Goal: Task Accomplishment & Management: Manage account settings

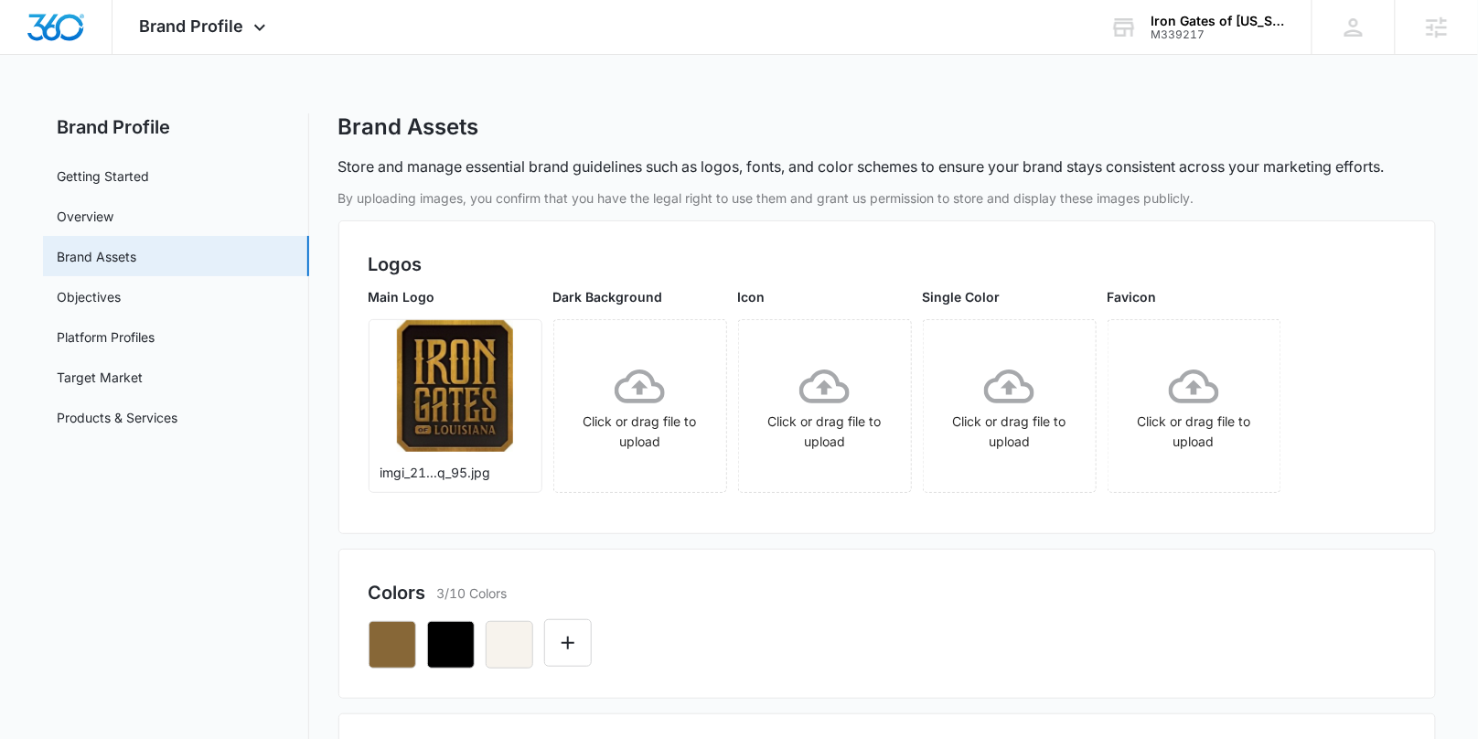
scroll to position [196, 0]
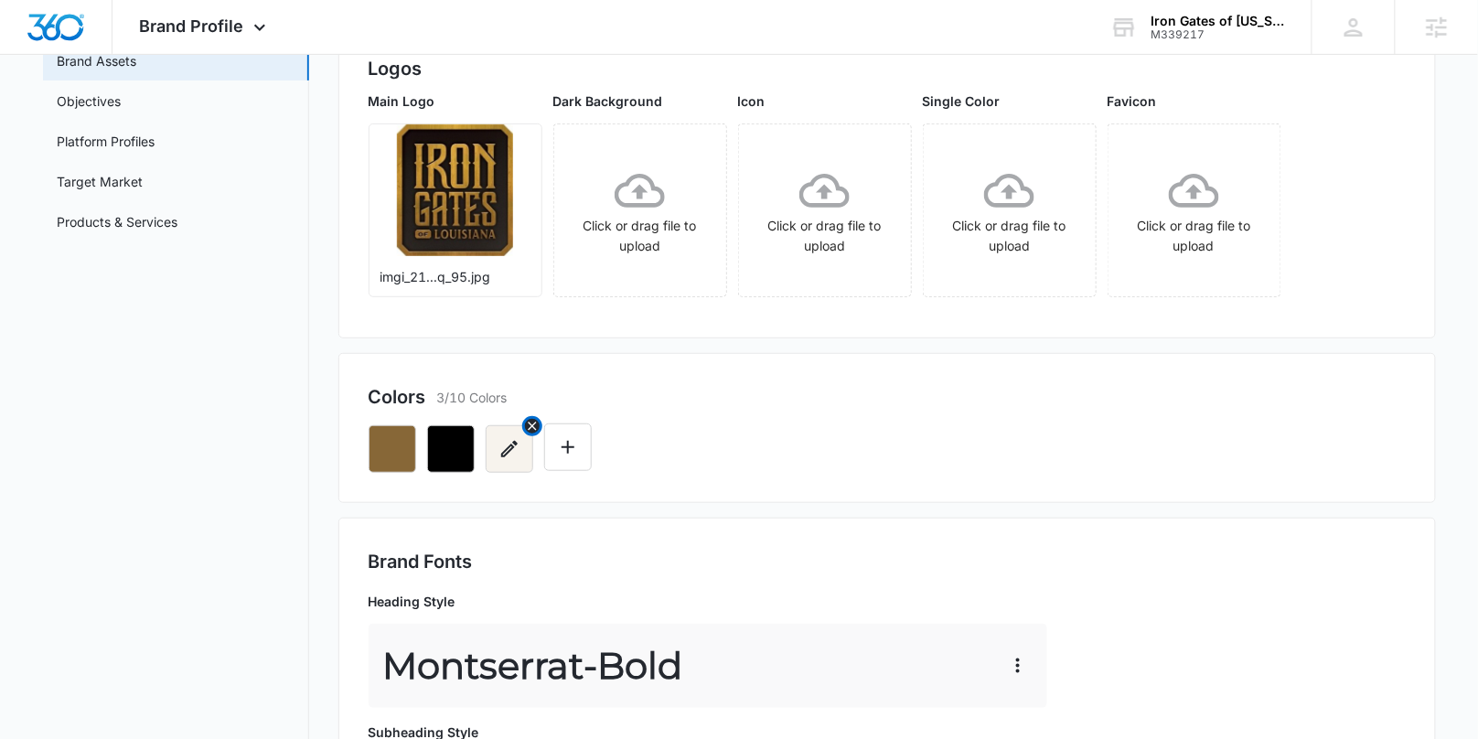
click at [514, 457] on icon "button" at bounding box center [509, 449] width 22 height 22
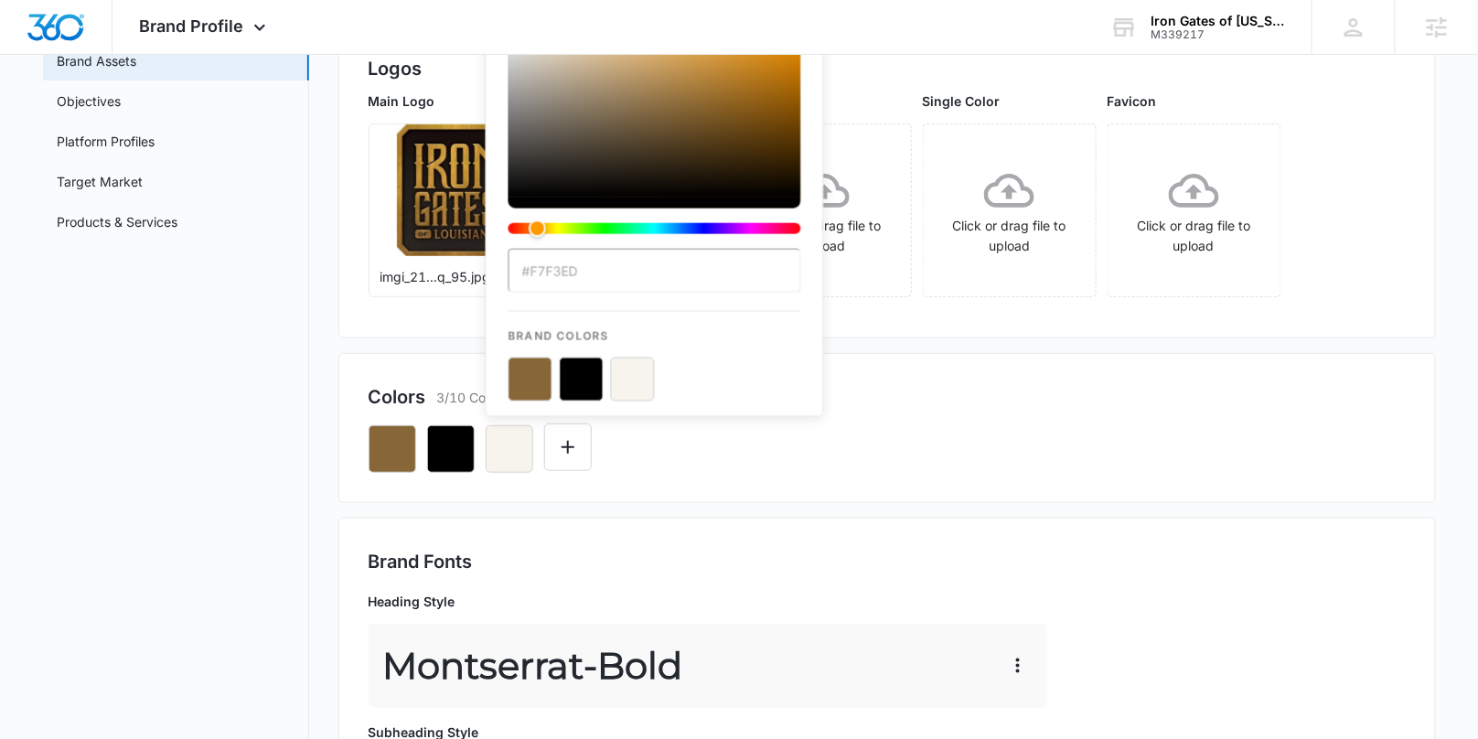
click at [605, 297] on div "#F7F3ED Brand Colors" at bounding box center [654, 215] width 293 height 372
drag, startPoint x: 544, startPoint y: 266, endPoint x: 531, endPoint y: 268, distance: 12.9
click at [531, 268] on input "#F7F3ED" at bounding box center [654, 271] width 293 height 44
click at [542, 265] on input "#F7F3ED" at bounding box center [654, 271] width 293 height 44
drag, startPoint x: 530, startPoint y: 269, endPoint x: 602, endPoint y: 269, distance: 71.3
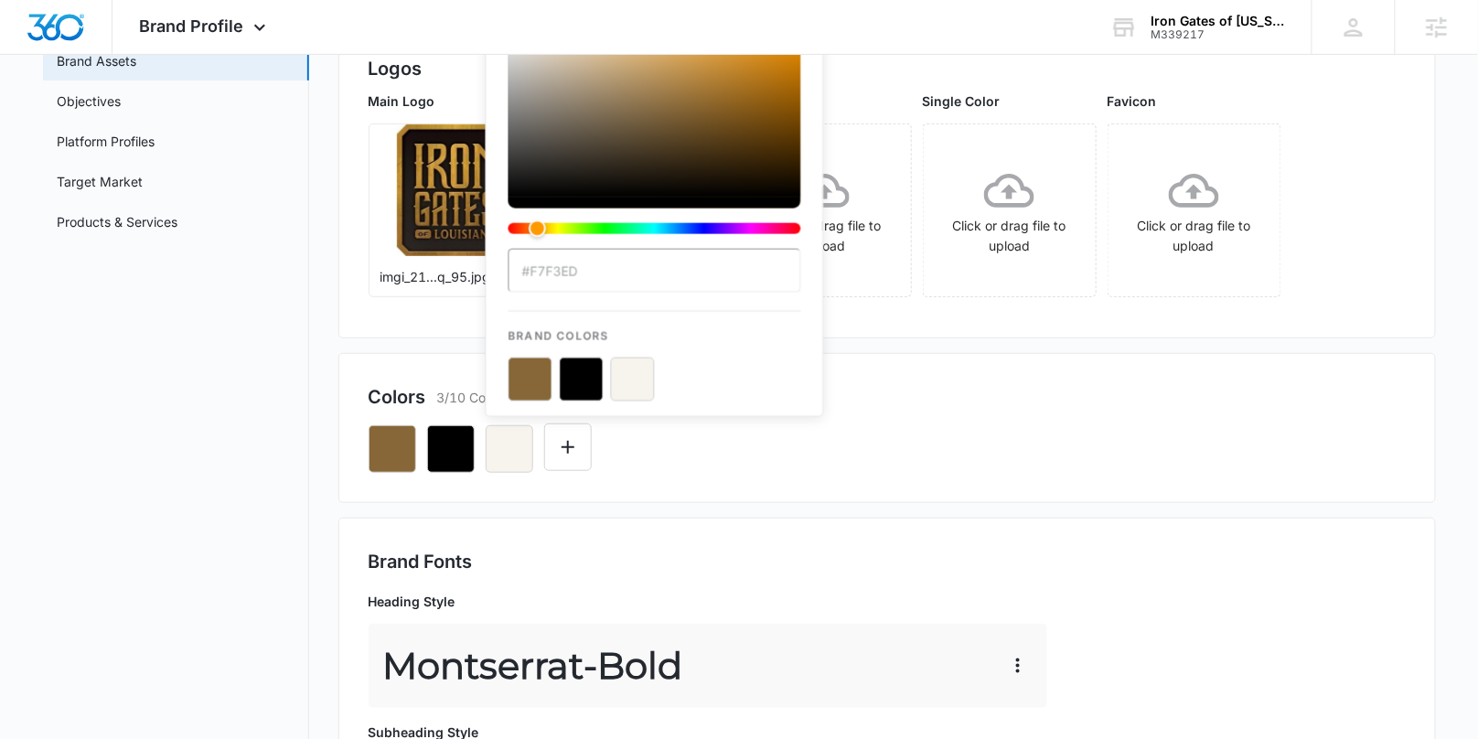
click at [602, 269] on input "#F7F3ED" at bounding box center [654, 271] width 293 height 44
click at [998, 355] on div "Colors 3/10 Colors #F7F3ED Brand Colors" at bounding box center [886, 428] width 1097 height 150
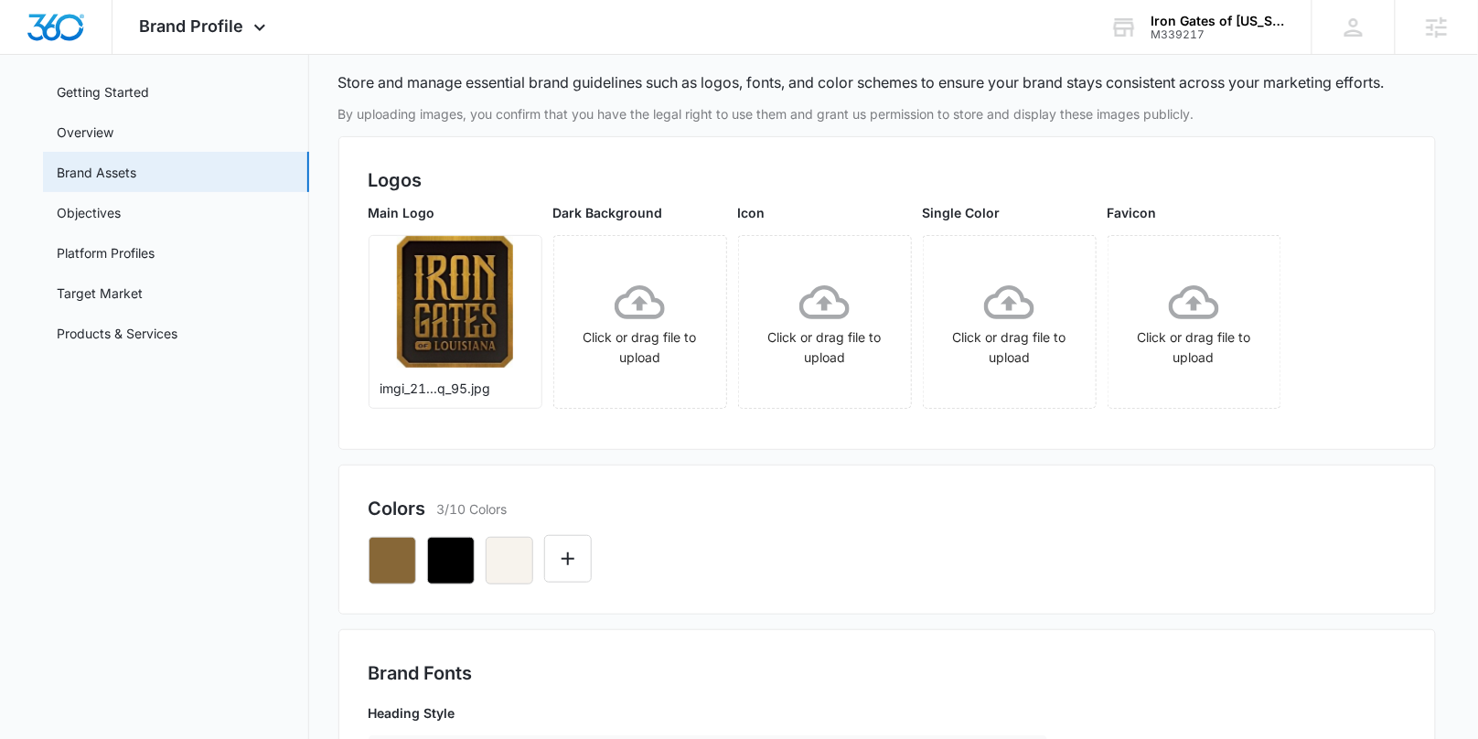
scroll to position [0, 0]
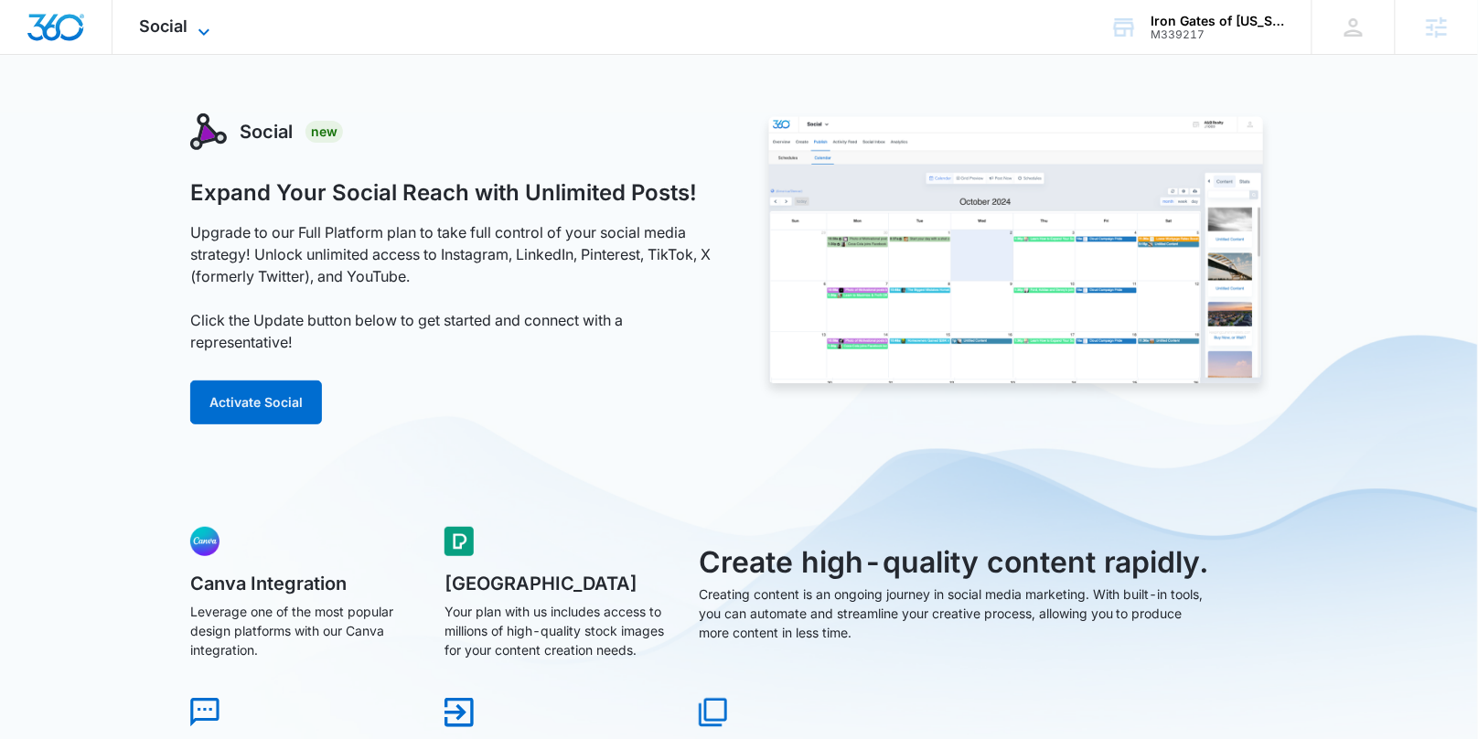
click at [197, 27] on icon at bounding box center [204, 32] width 22 height 22
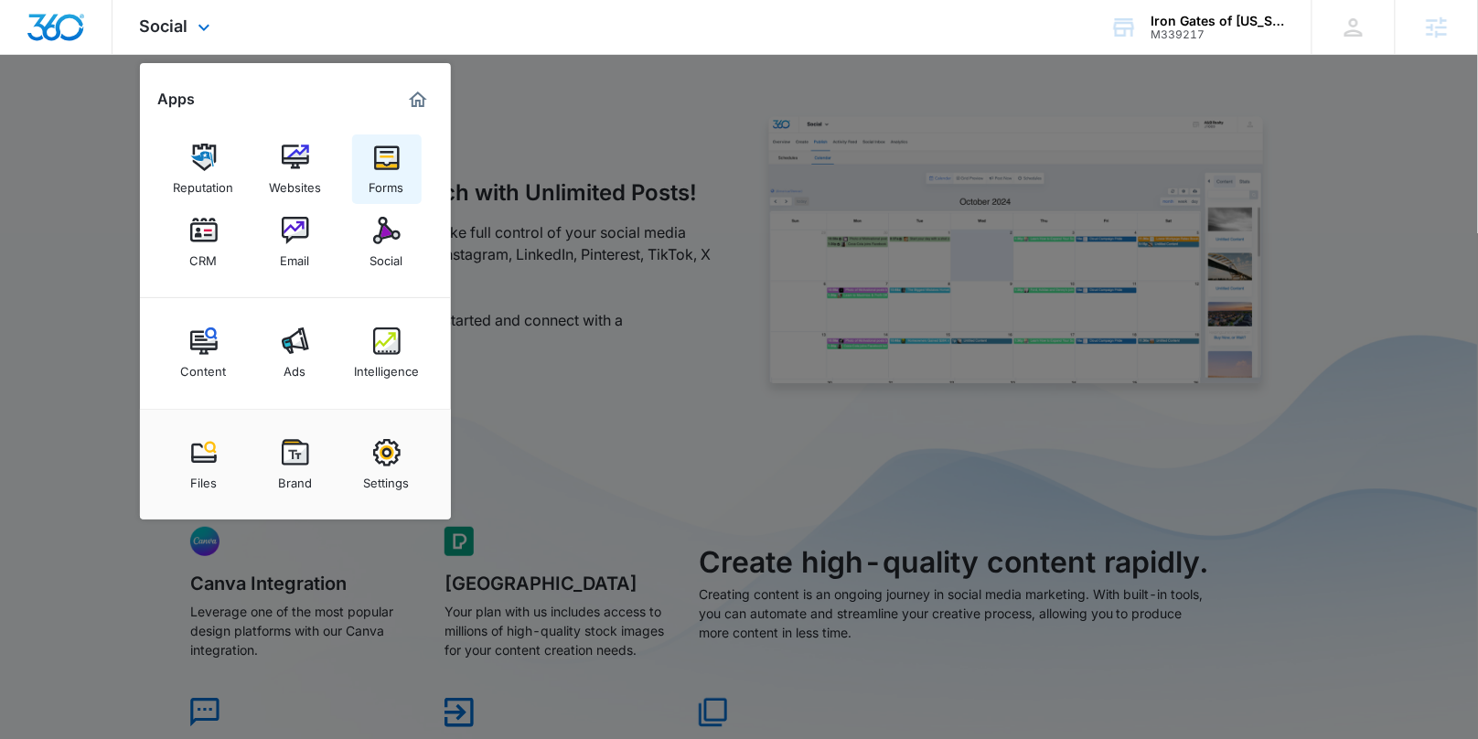
click at [389, 166] on img at bounding box center [386, 157] width 27 height 27
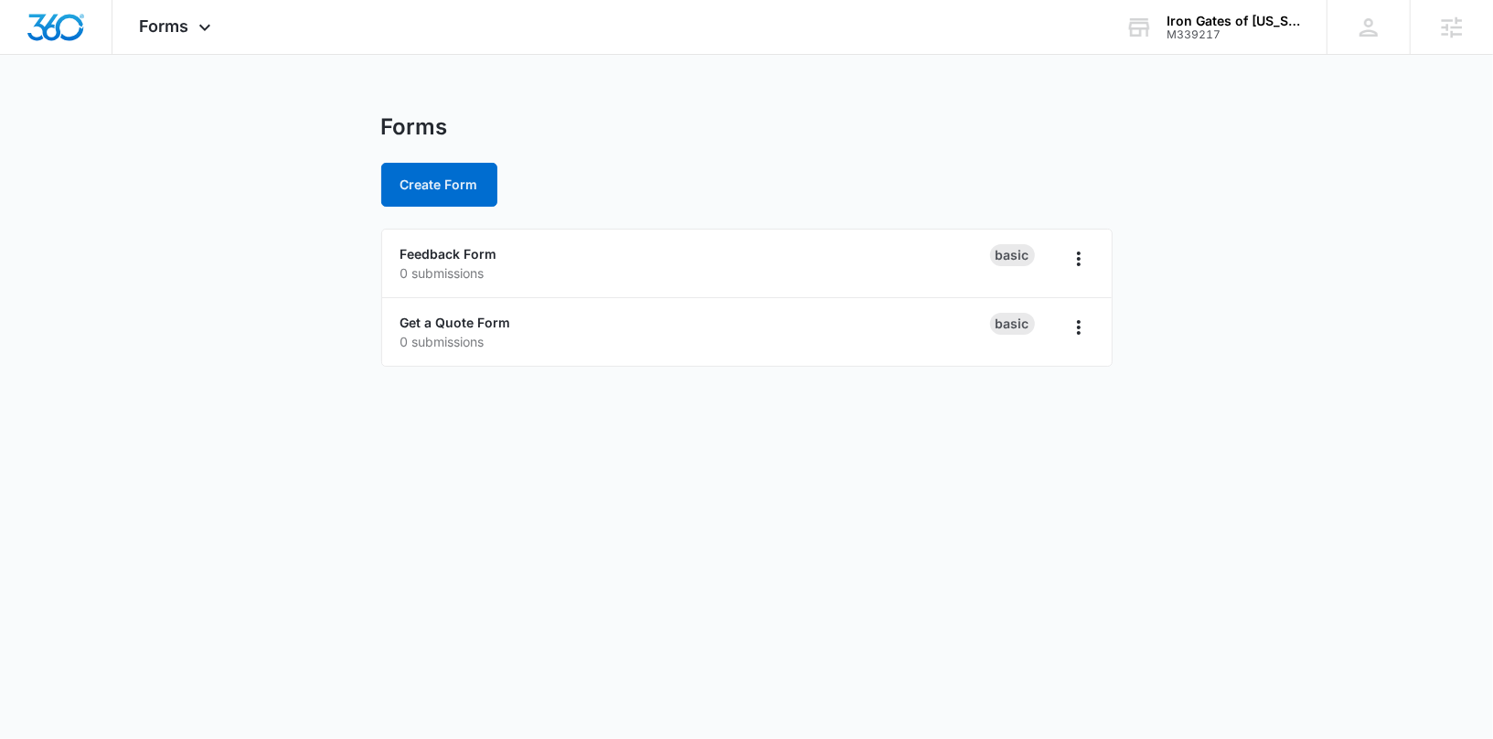
click at [491, 409] on body "Forms Apps Reputation Websites Forms CRM Email Social Content Ads Intelligence …" at bounding box center [746, 369] width 1493 height 739
click at [486, 317] on link "Get a Quote Form" at bounding box center [456, 323] width 111 height 16
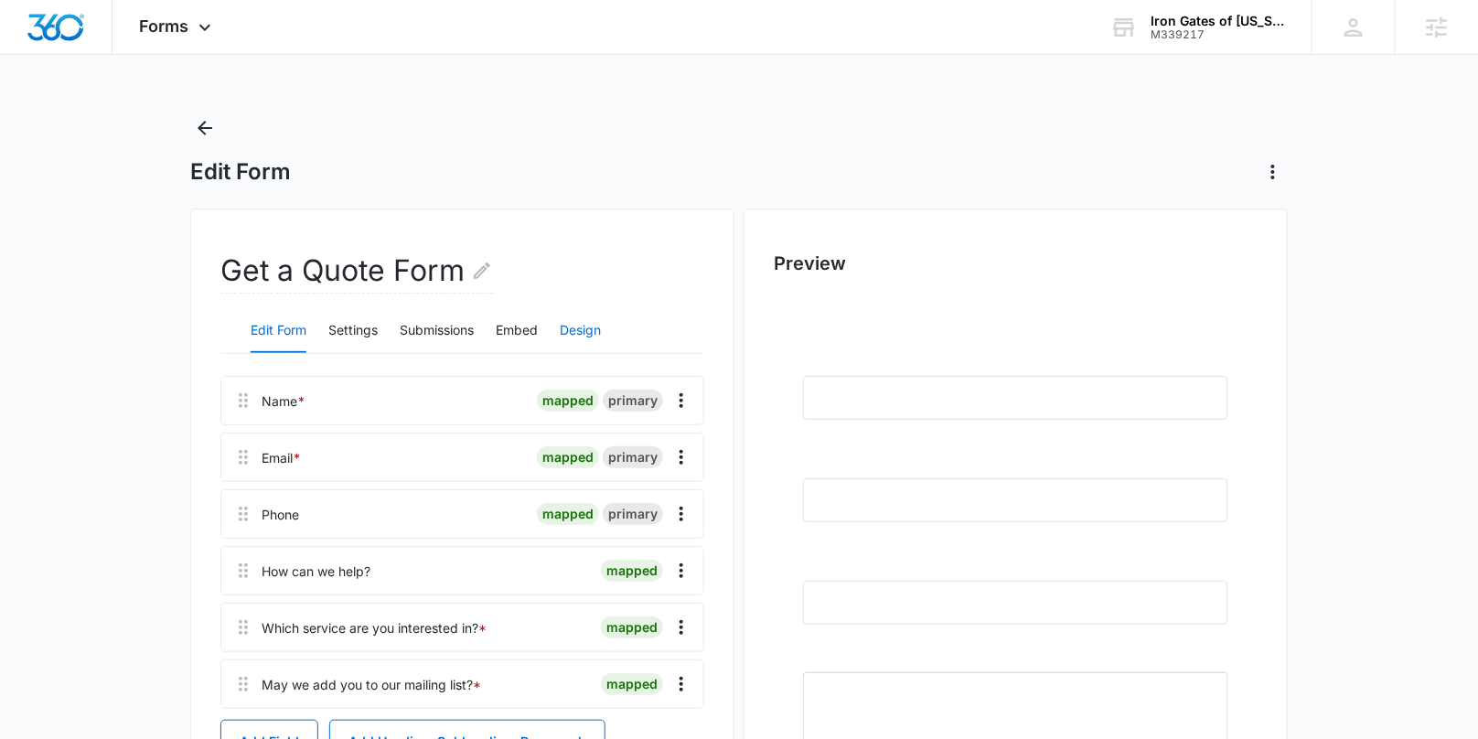
click at [595, 329] on button "Design" at bounding box center [580, 331] width 41 height 44
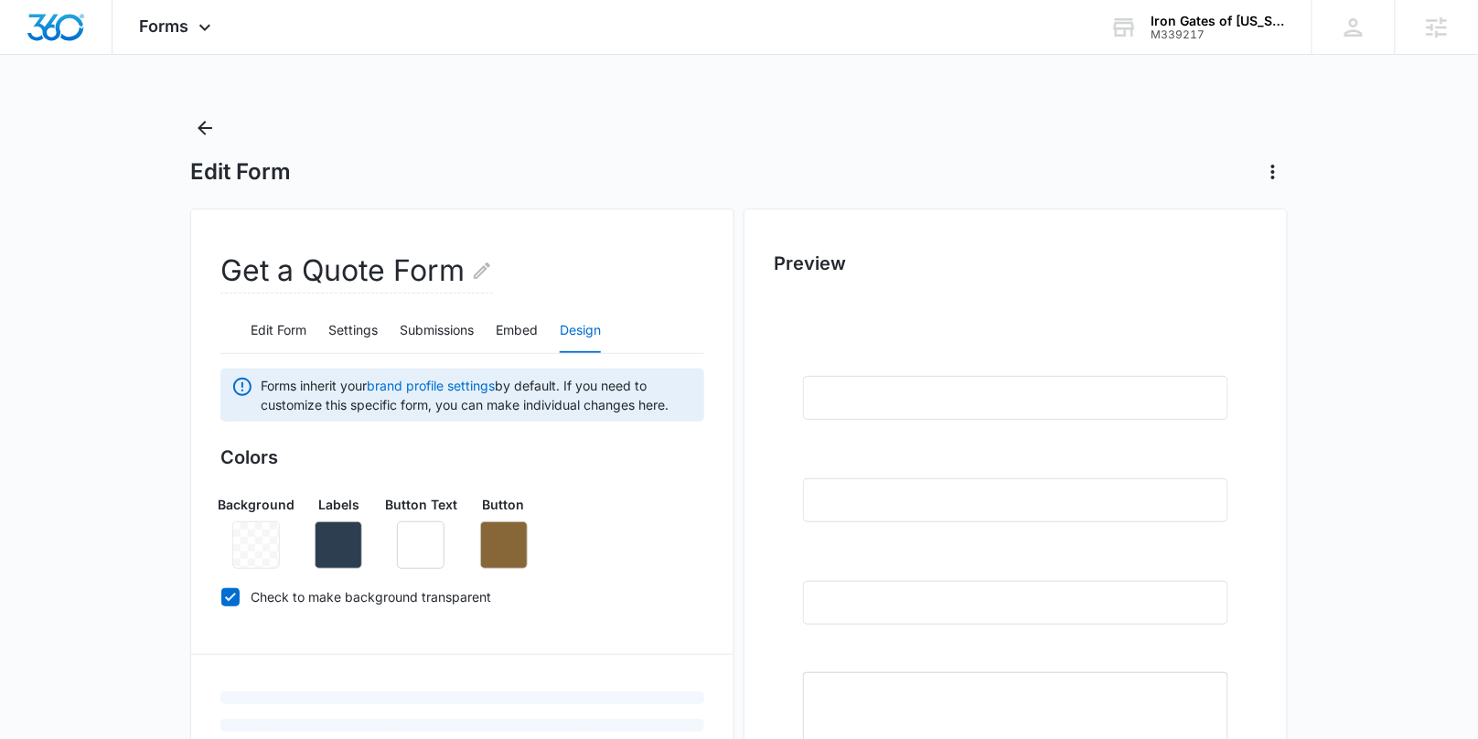
click at [258, 558] on div at bounding box center [256, 545] width 48 height 48
click at [337, 543] on icon "button" at bounding box center [338, 545] width 16 height 16
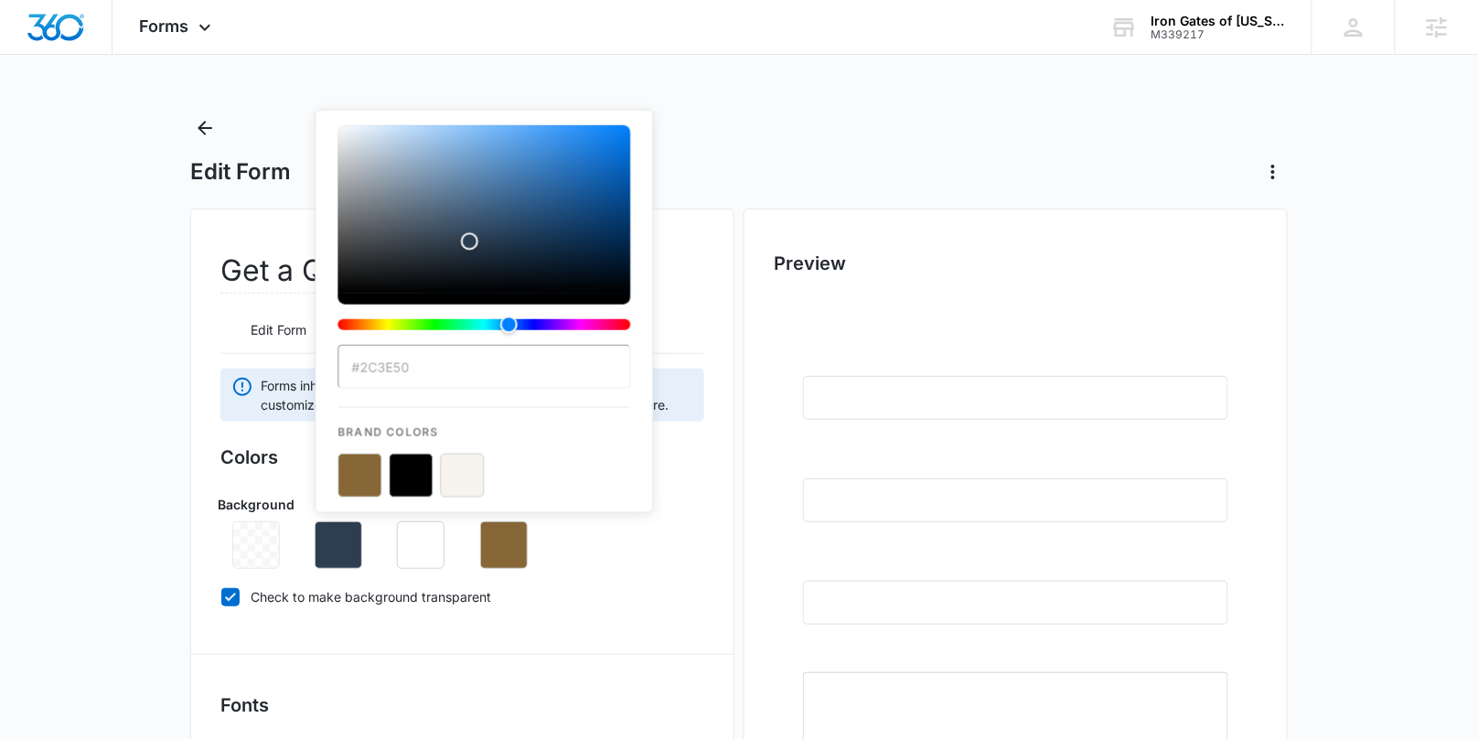
click at [440, 369] on input "#2C3E50" at bounding box center [483, 367] width 293 height 44
drag, startPoint x: 398, startPoint y: 368, endPoint x: 359, endPoint y: 374, distance: 38.9
click at [359, 374] on input "#2C3E50" at bounding box center [483, 367] width 293 height 44
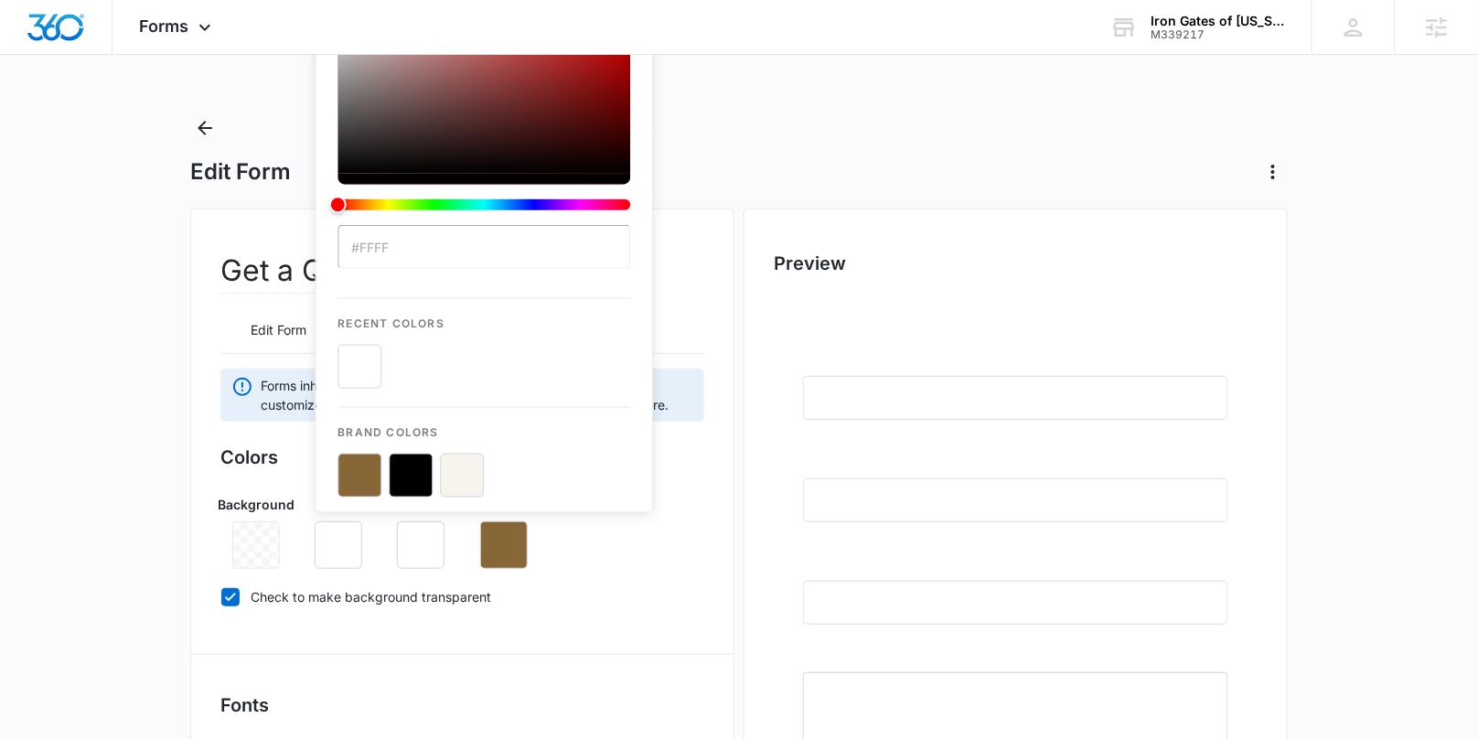
type input "#fffff"
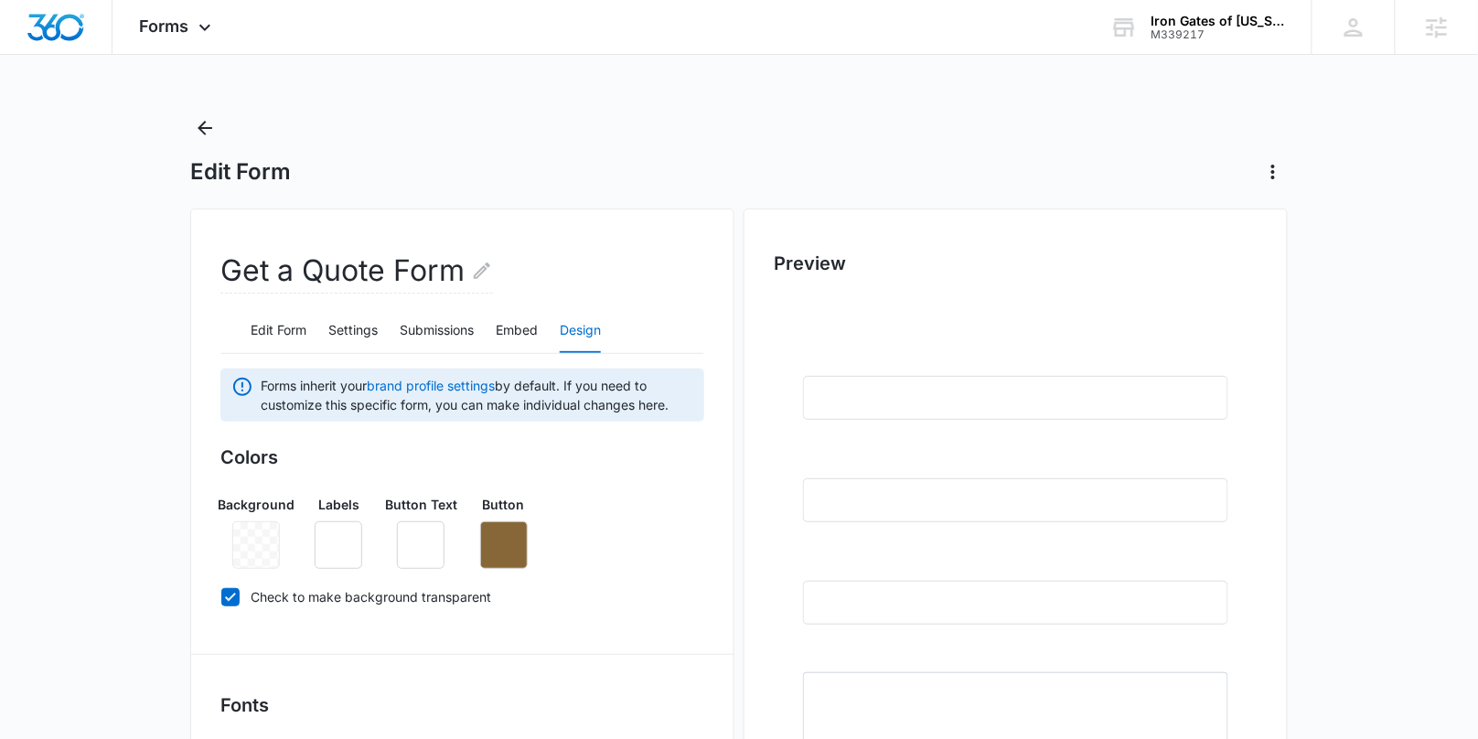
click at [606, 583] on div "Colors Background Labels Button Text Button Check to make background transparent" at bounding box center [462, 531] width 484 height 174
click at [342, 546] on icon "button" at bounding box center [338, 545] width 22 height 22
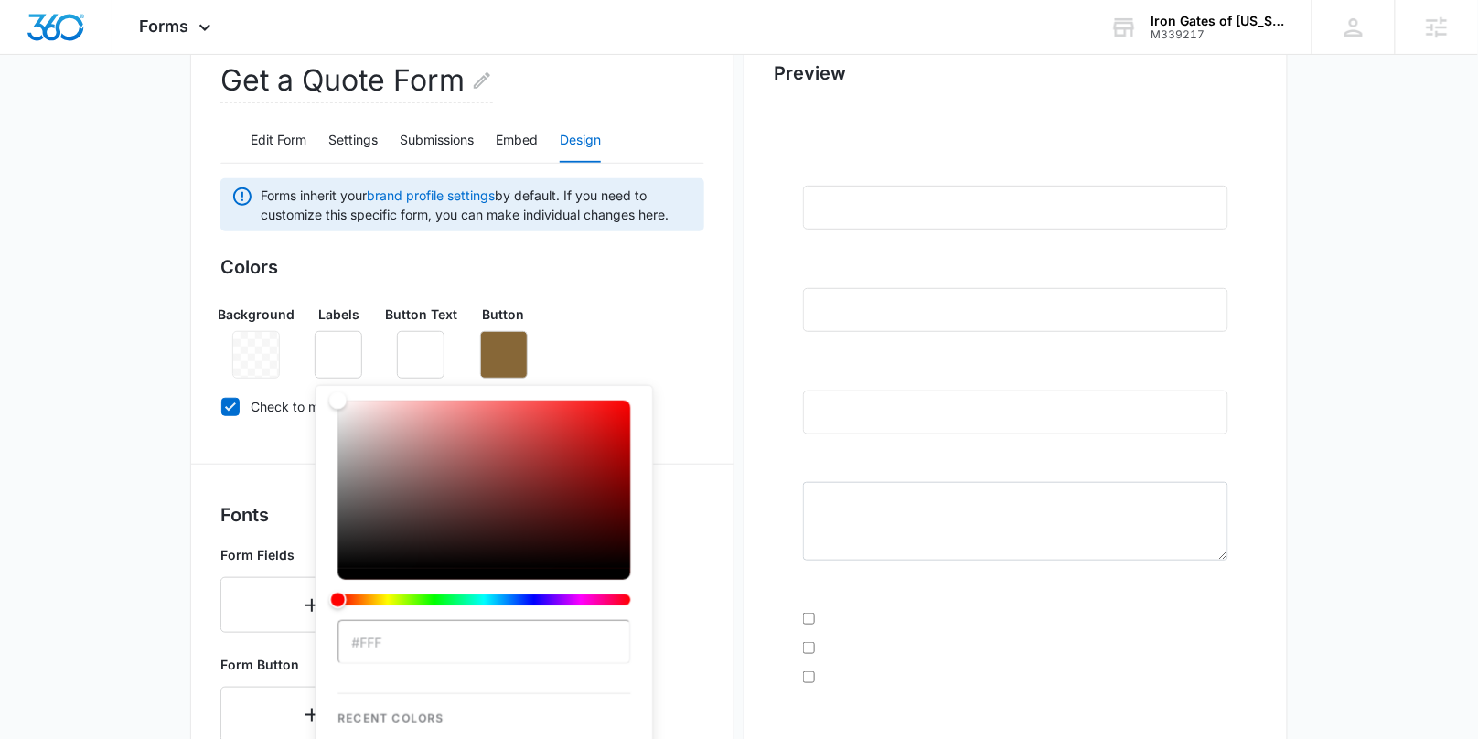
scroll to position [375, 0]
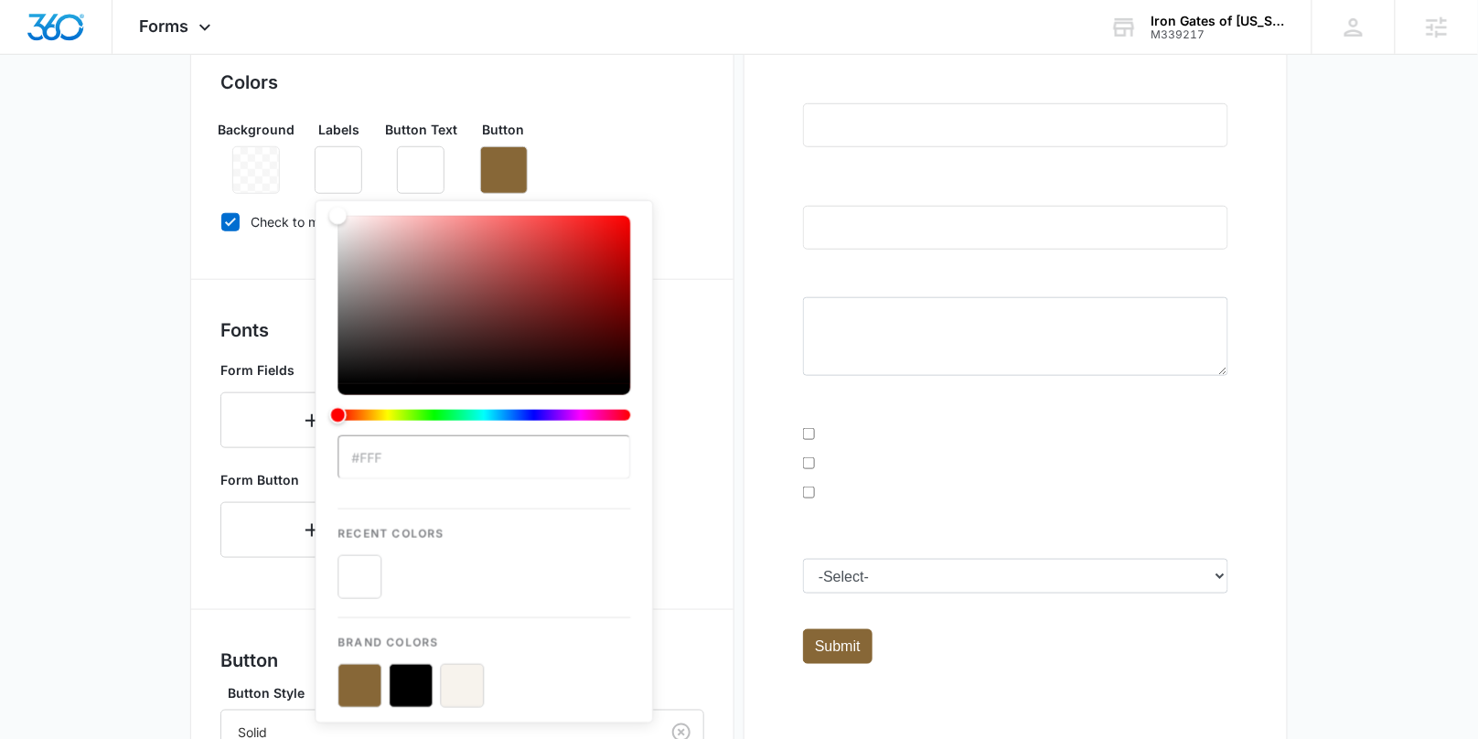
click at [415, 469] on input "#fff" at bounding box center [483, 457] width 293 height 44
click at [355, 460] on input "#fff" at bounding box center [483, 457] width 293 height 44
drag, startPoint x: 395, startPoint y: 458, endPoint x: 363, endPoint y: 462, distance: 32.2
click at [363, 462] on input "#fff" at bounding box center [483, 457] width 293 height 44
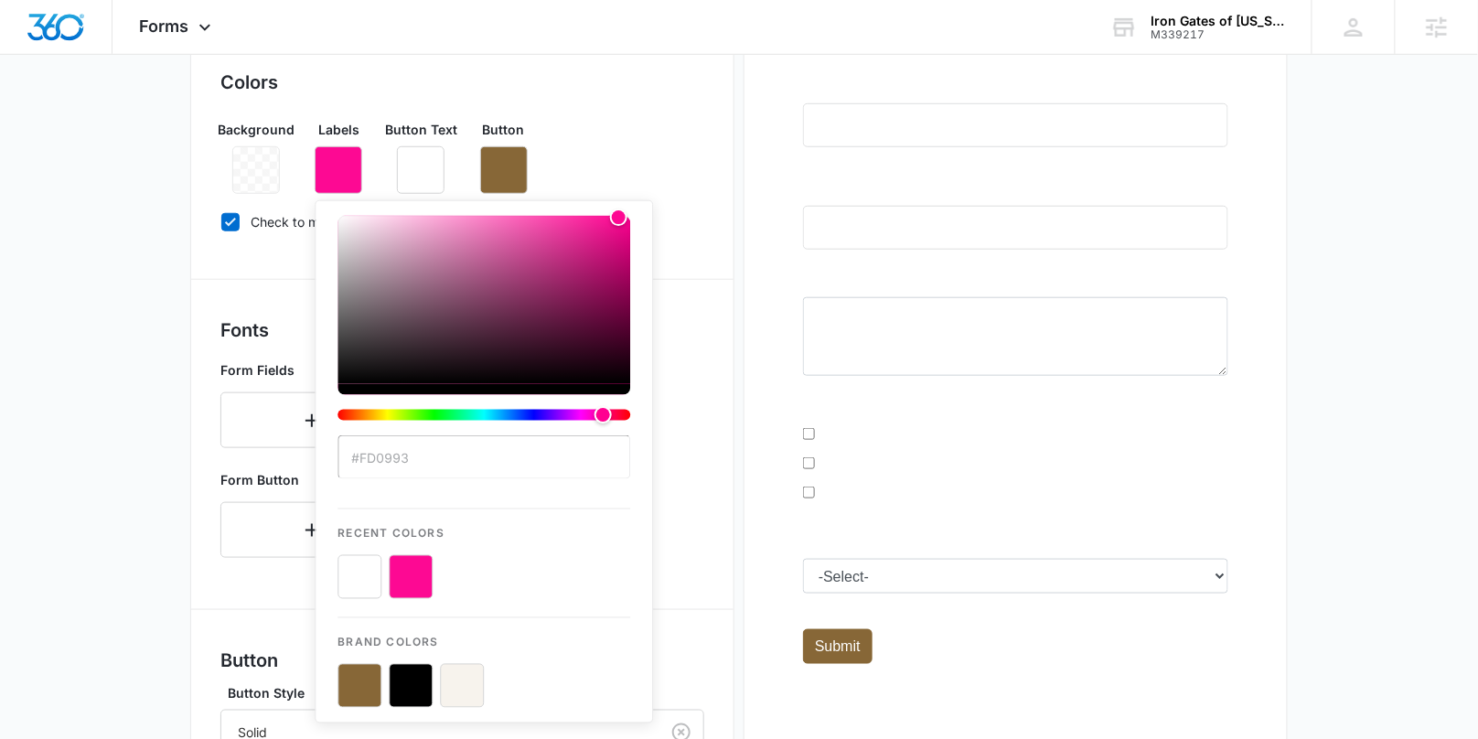
click at [367, 464] on input "#fd0993" at bounding box center [483, 457] width 293 height 44
drag, startPoint x: 401, startPoint y: 459, endPoint x: 359, endPoint y: 461, distance: 42.1
click at [359, 461] on input "#fd099" at bounding box center [483, 457] width 293 height 44
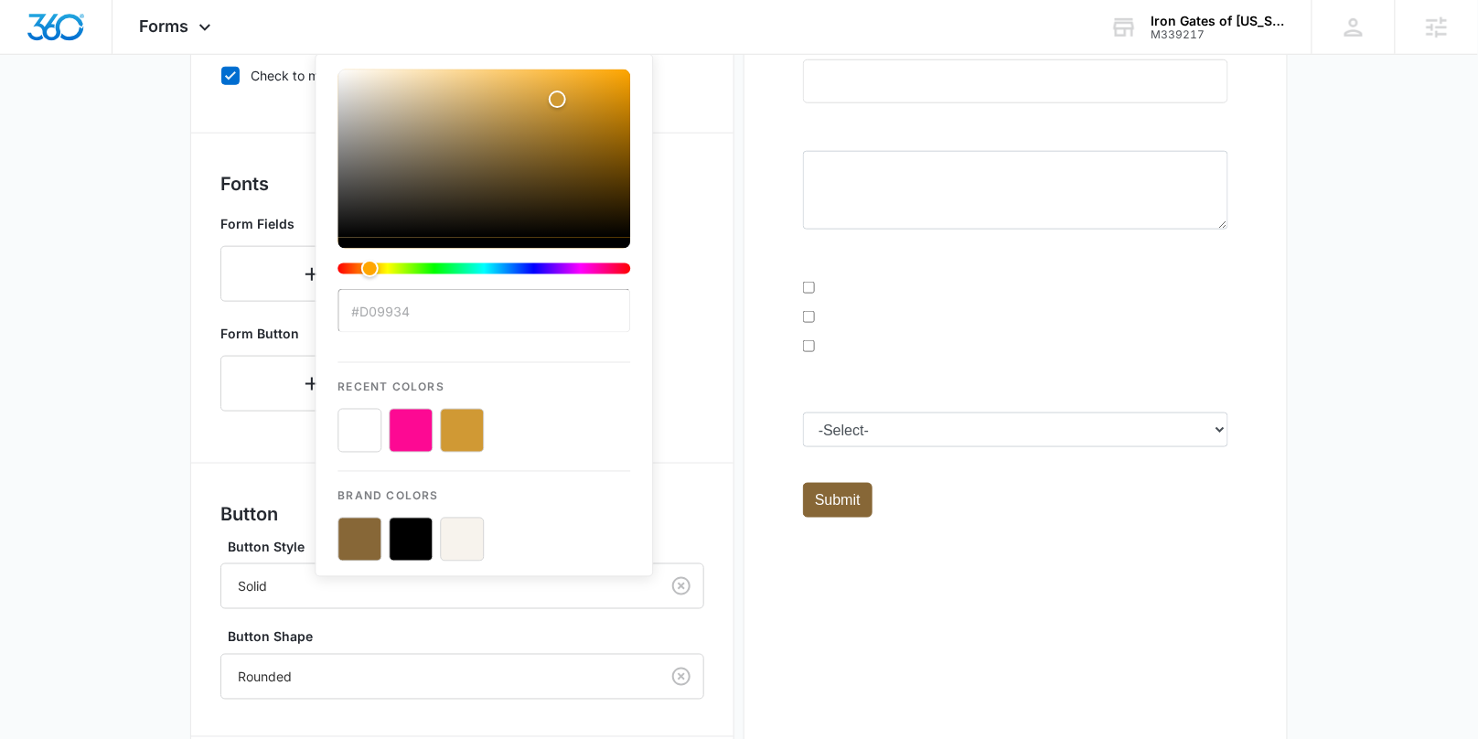
scroll to position [525, 0]
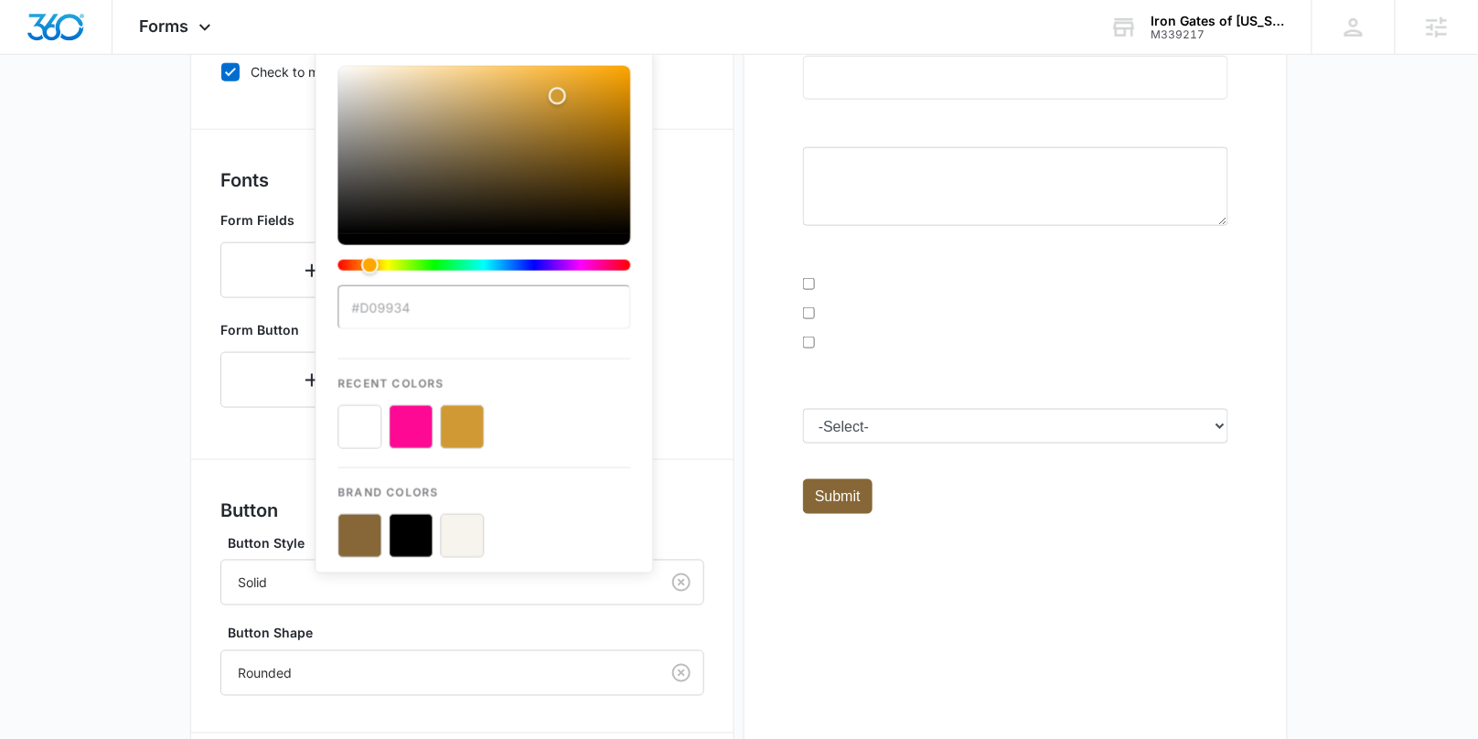
click at [366, 420] on button "color-picker-container" at bounding box center [359, 427] width 44 height 44
type input "#fff"
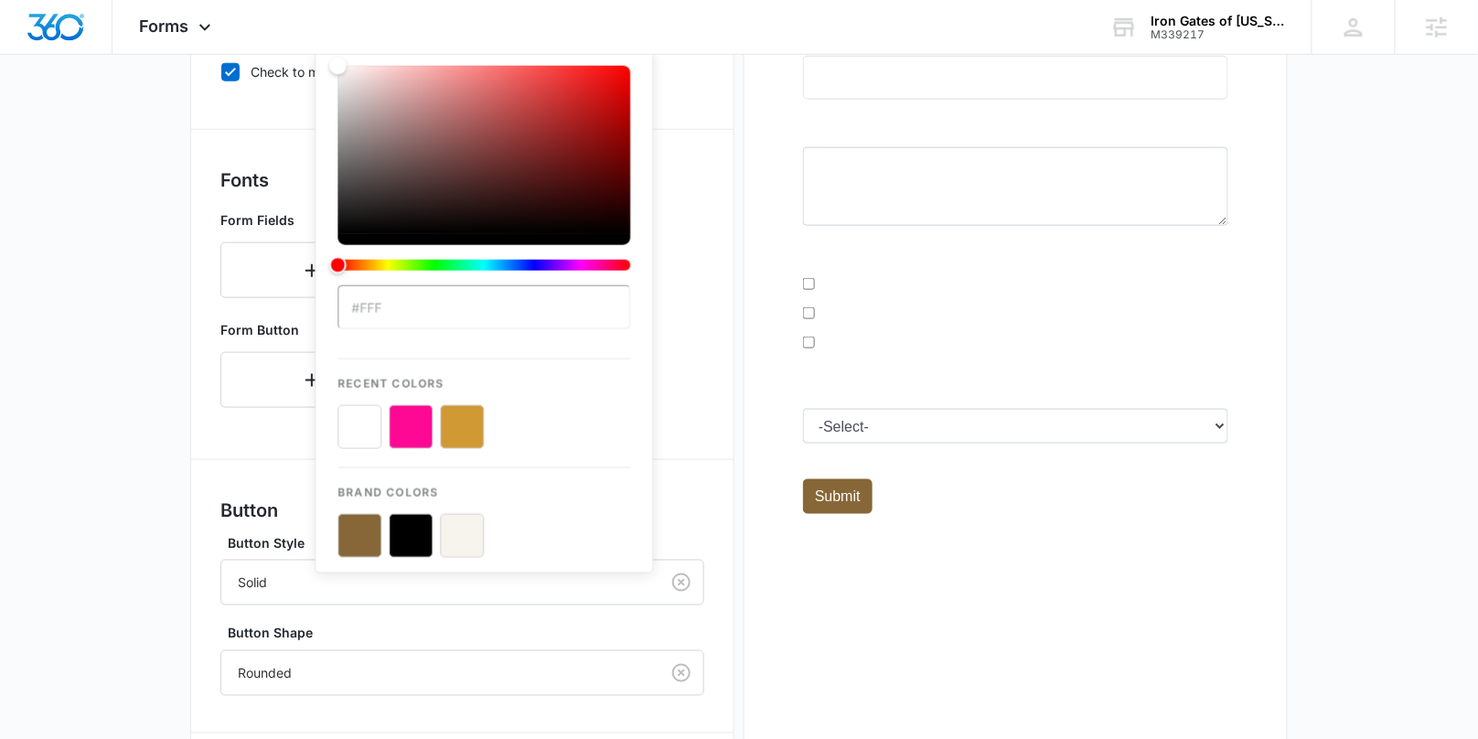
click at [674, 404] on div "Form Button" at bounding box center [462, 364] width 484 height 102
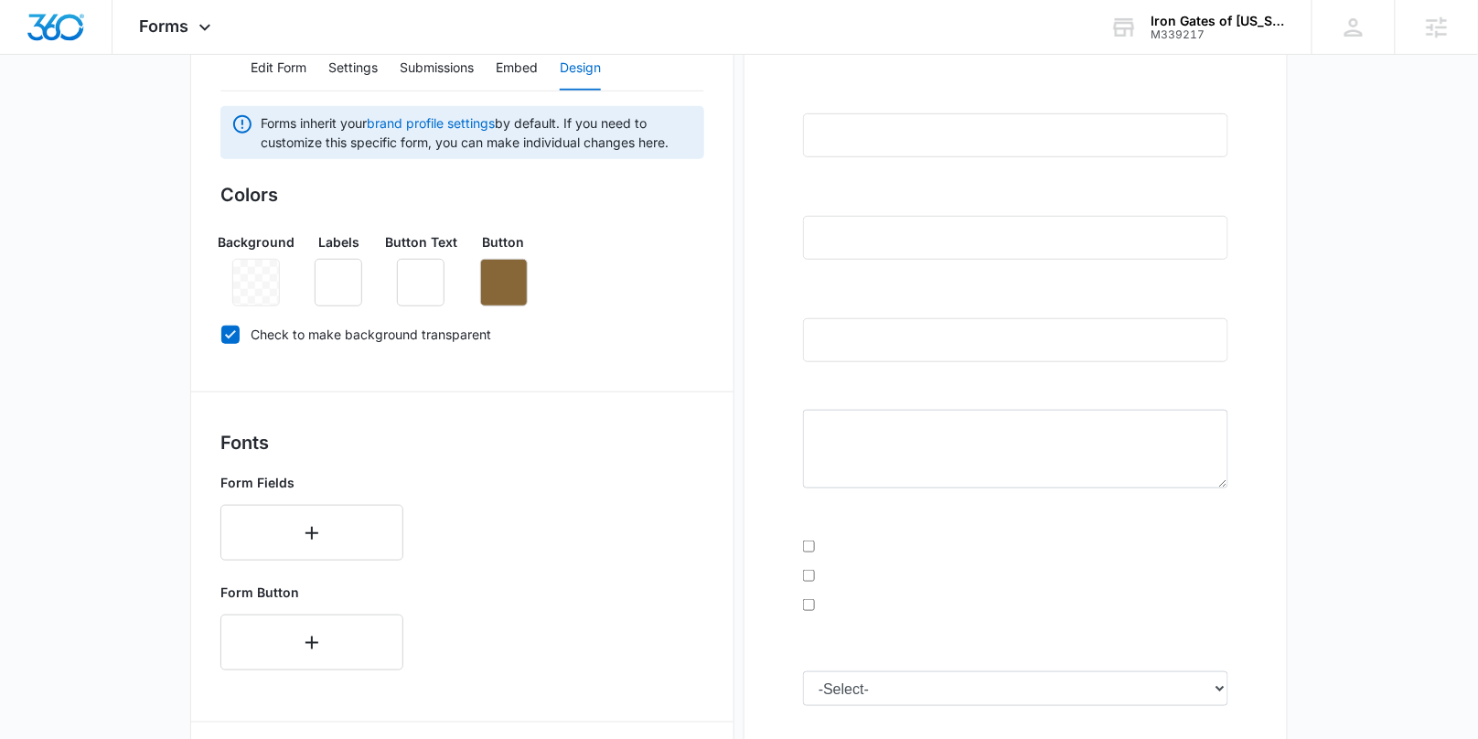
scroll to position [85, 0]
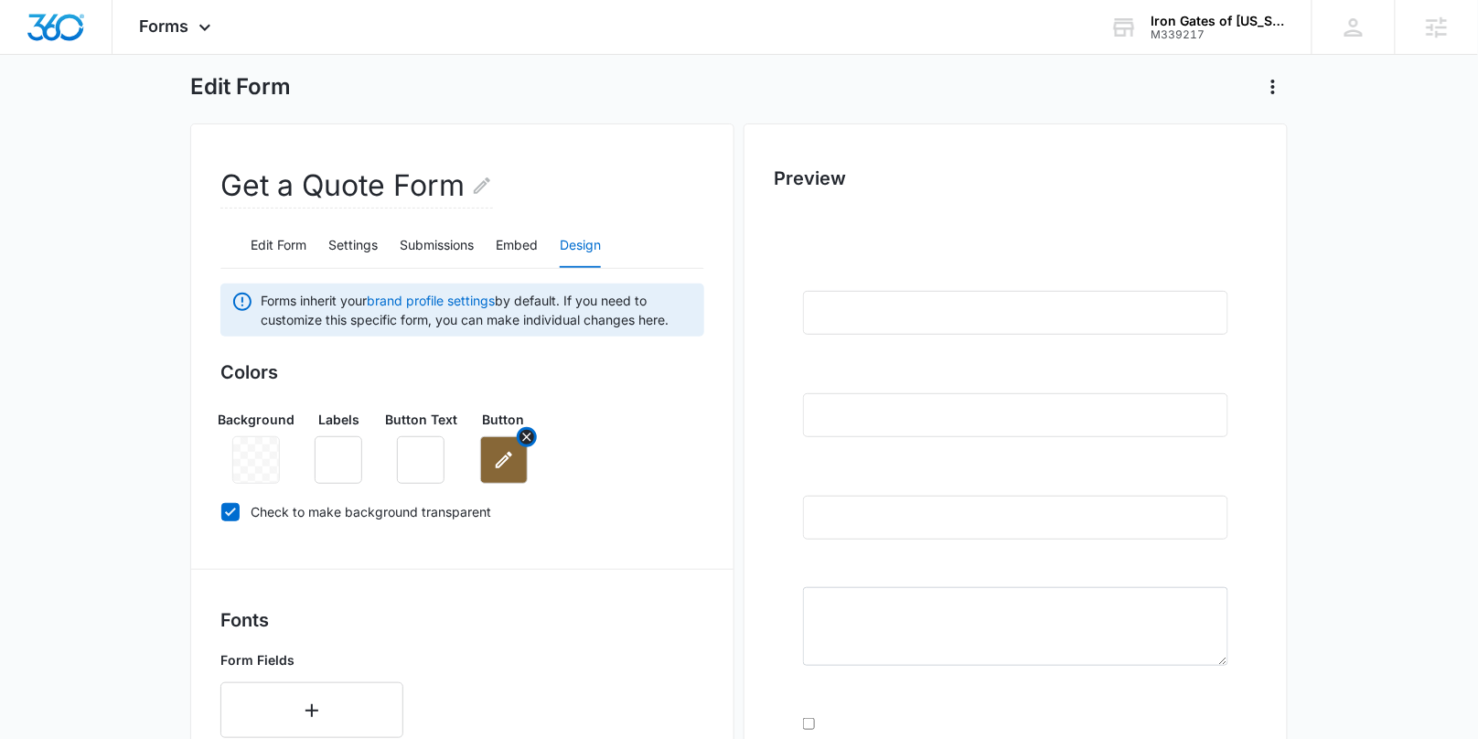
click at [504, 454] on icon "button" at bounding box center [504, 460] width 22 height 22
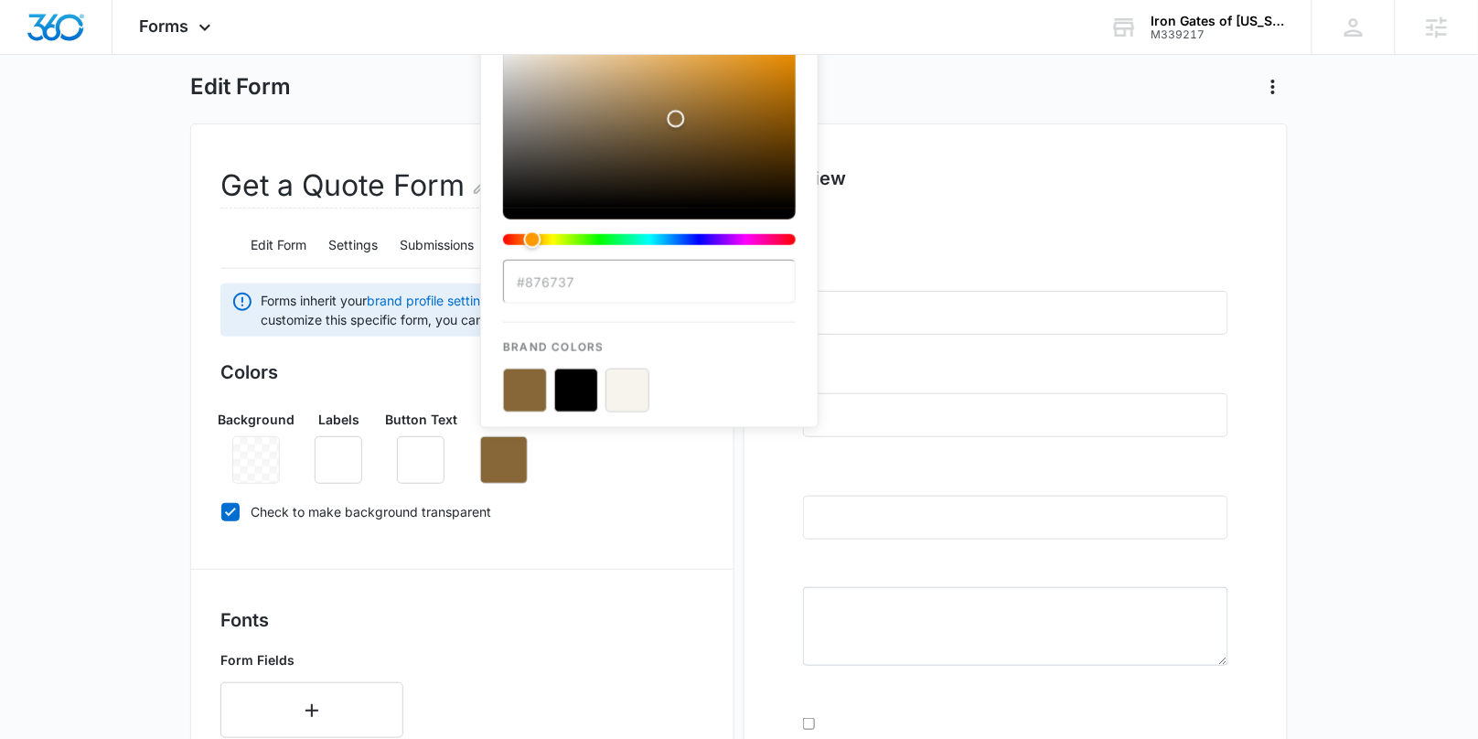
click at [584, 285] on input "#876737" at bounding box center [649, 282] width 293 height 44
drag, startPoint x: 570, startPoint y: 279, endPoint x: 526, endPoint y: 285, distance: 44.4
click at [526, 285] on input "#876737" at bounding box center [649, 282] width 293 height 44
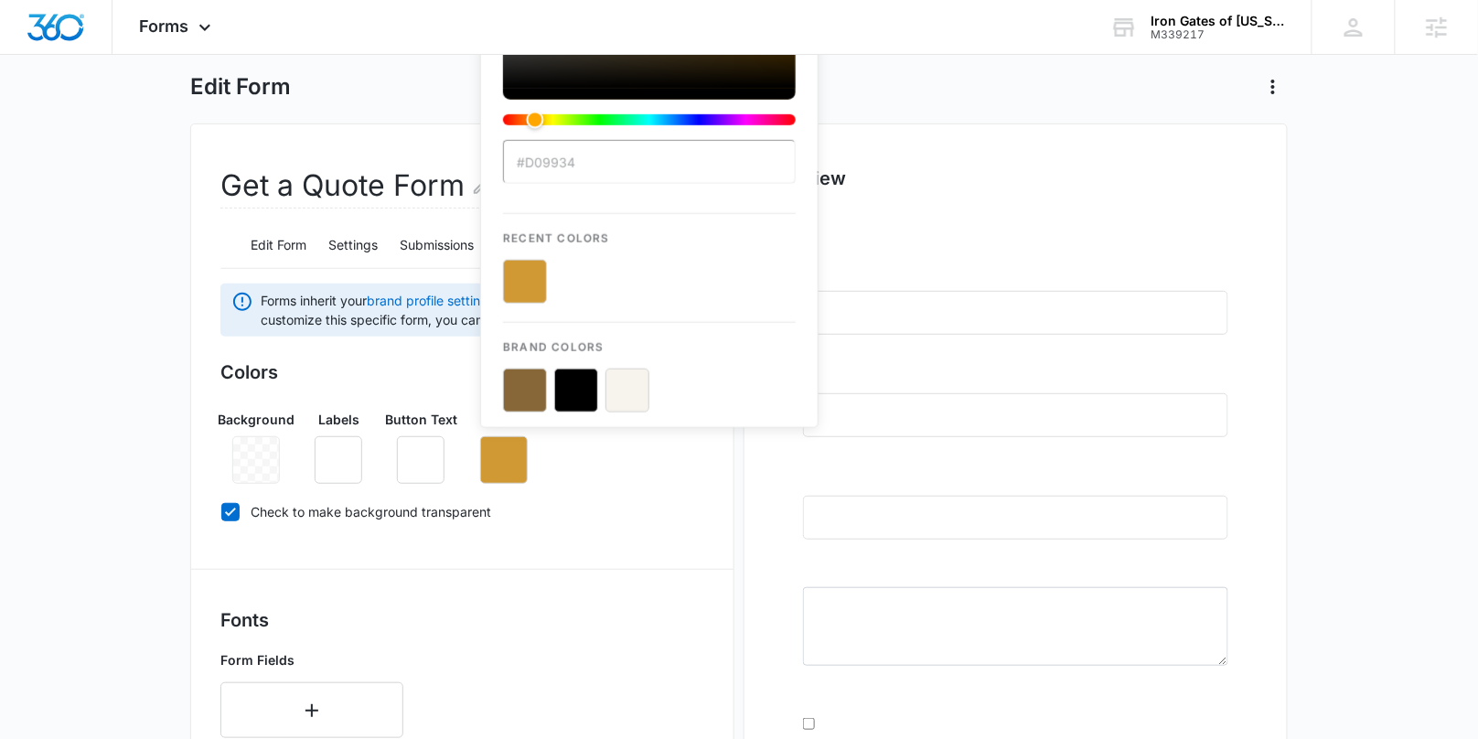
type input "#d09934"
click at [525, 283] on button "color-picker-container" at bounding box center [525, 282] width 44 height 44
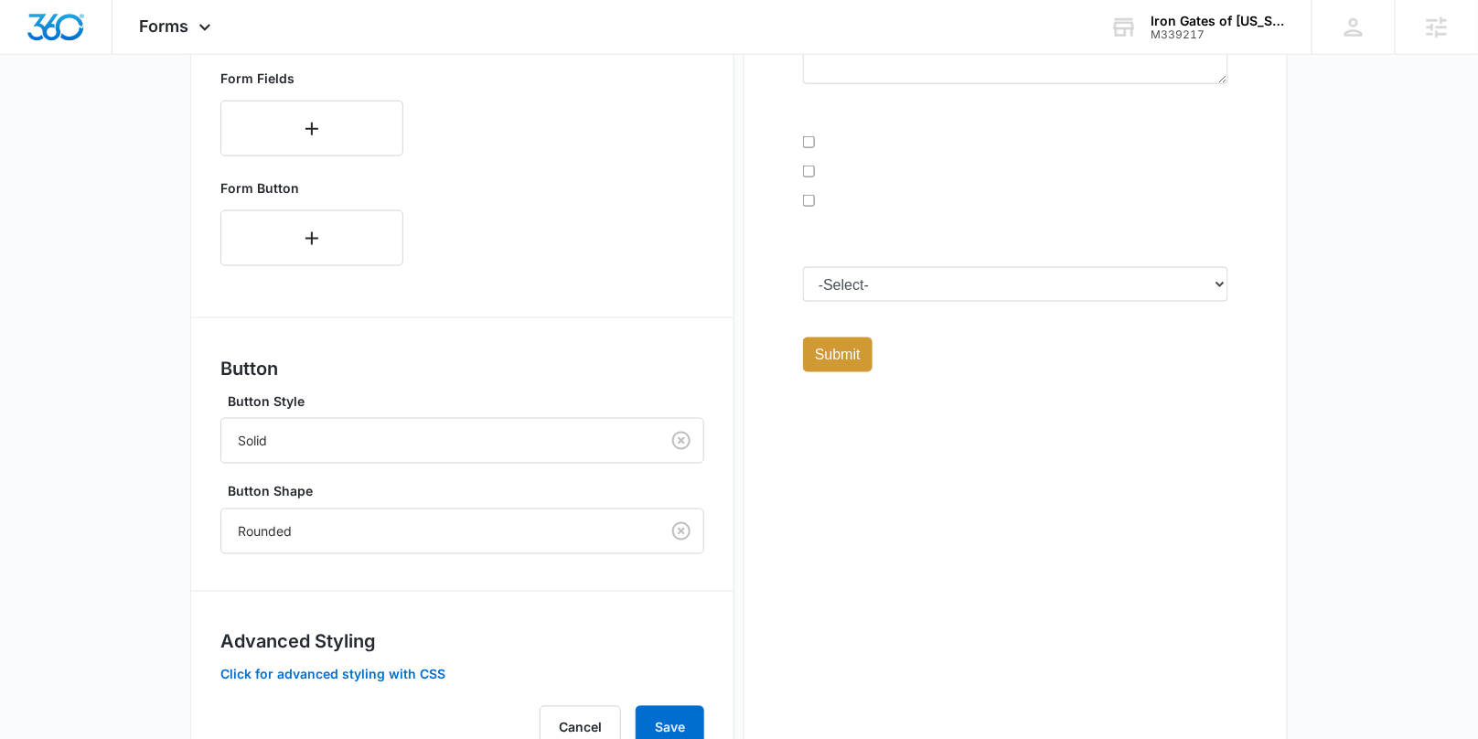
scroll to position [669, 0]
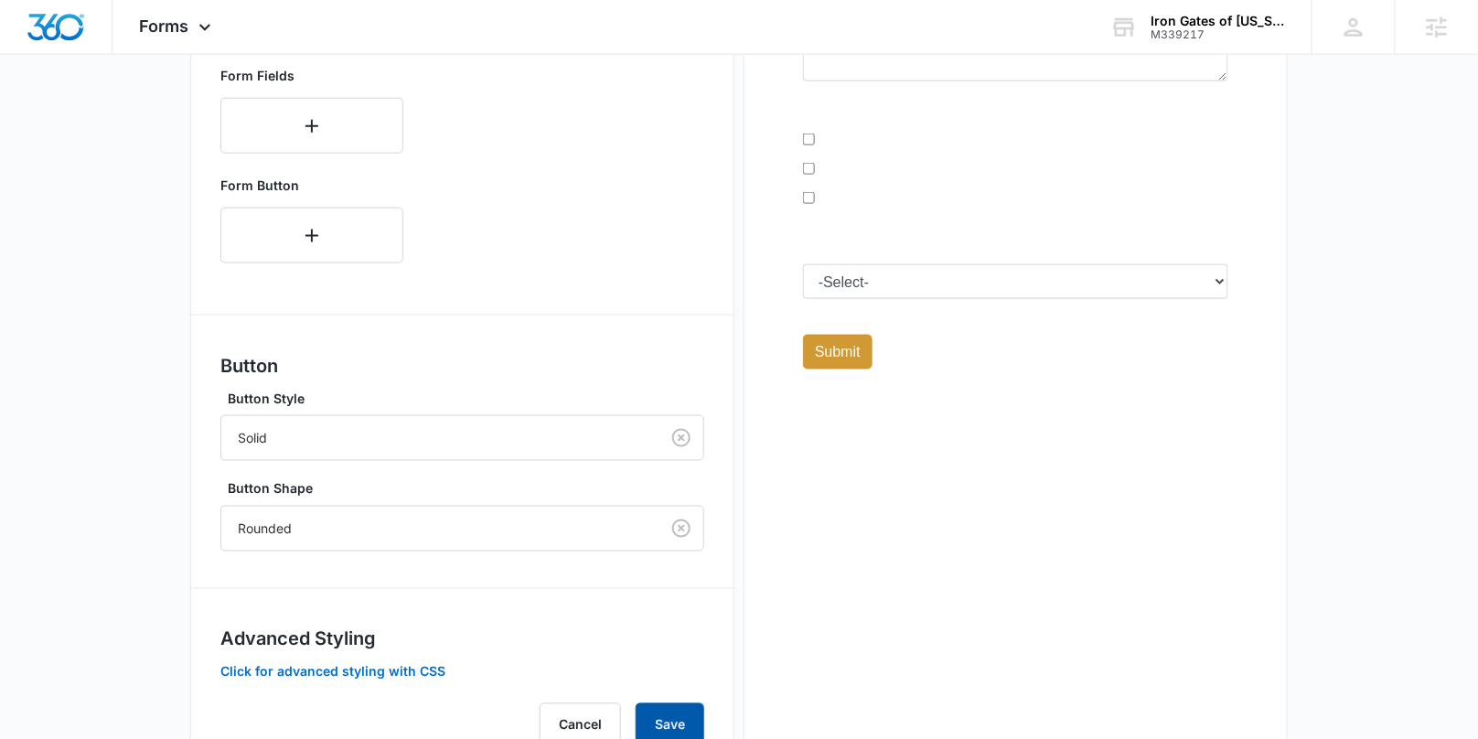
drag, startPoint x: 660, startPoint y: 713, endPoint x: 389, endPoint y: 708, distance: 271.7
click at [658, 712] on button "Save" at bounding box center [670, 725] width 69 height 44
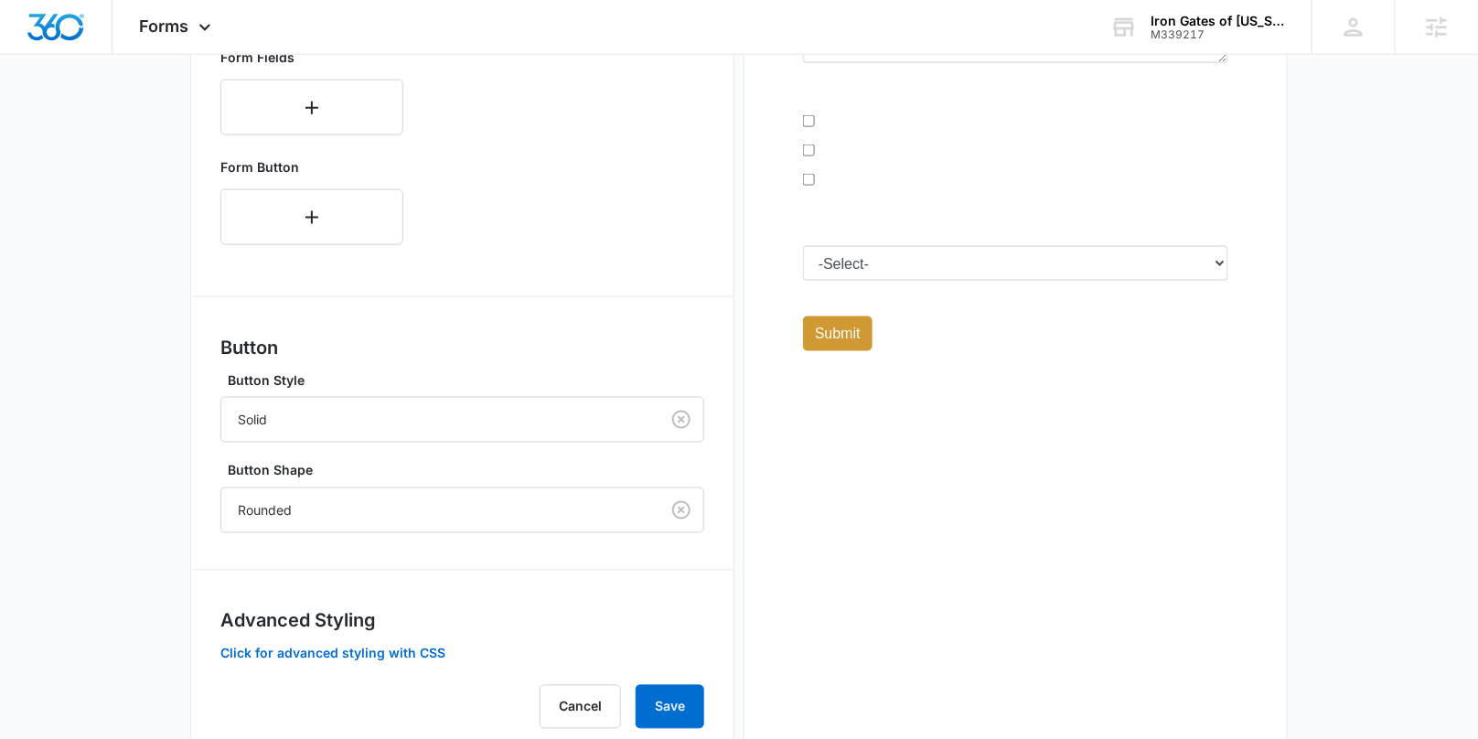
scroll to position [740, 0]
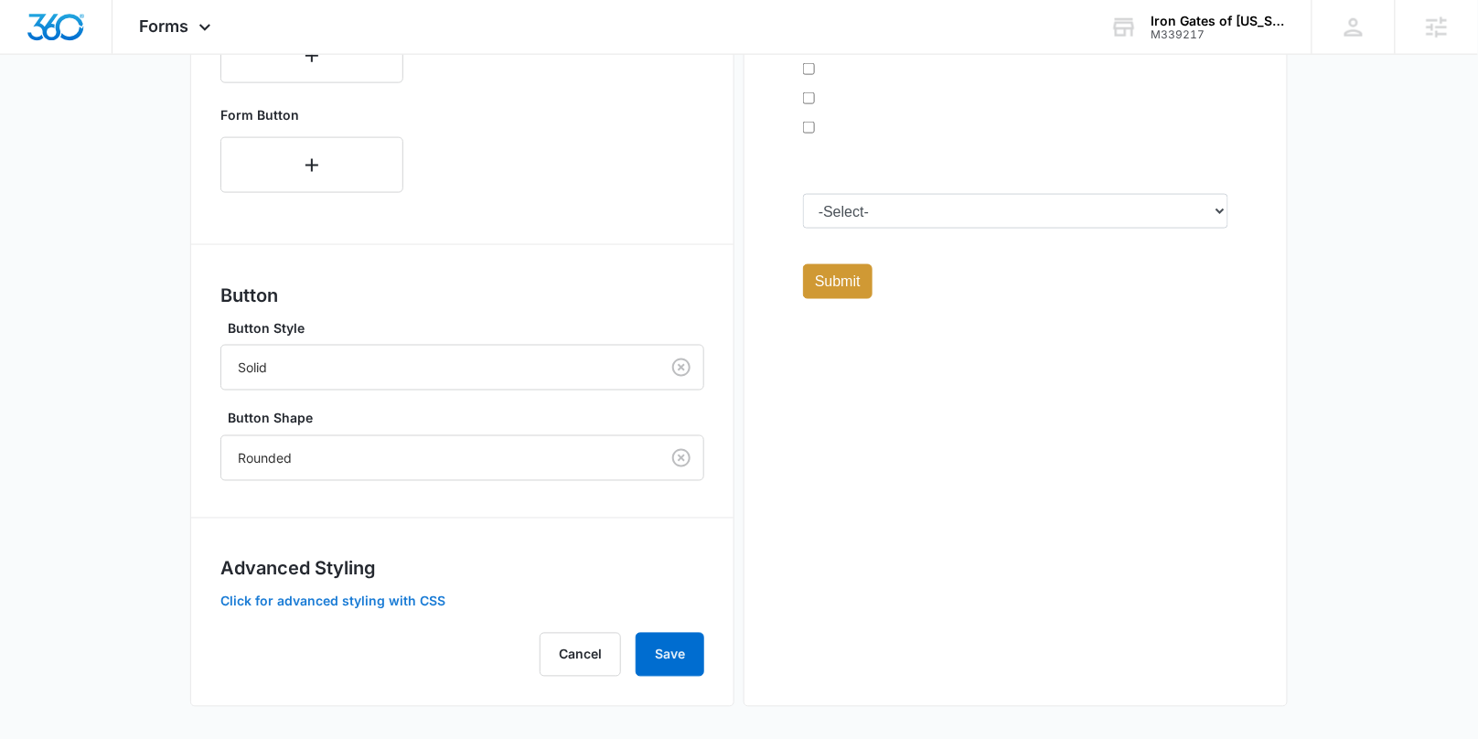
click at [377, 595] on button "Click for advanced styling with CSS" at bounding box center [332, 601] width 225 height 13
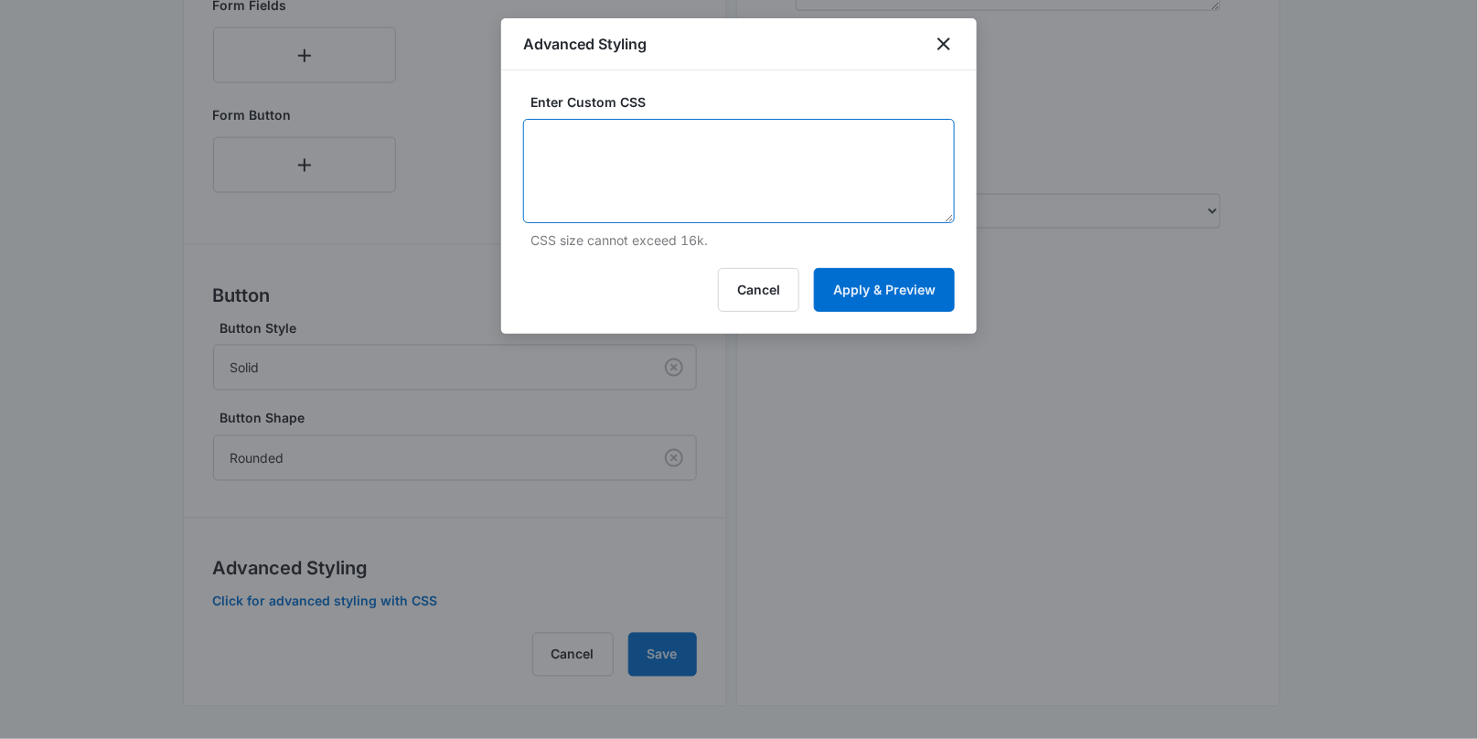
click at [659, 156] on textarea at bounding box center [739, 171] width 432 height 104
paste textarea "label { color: white !important; }"
type textarea "label { color: white !important; }"
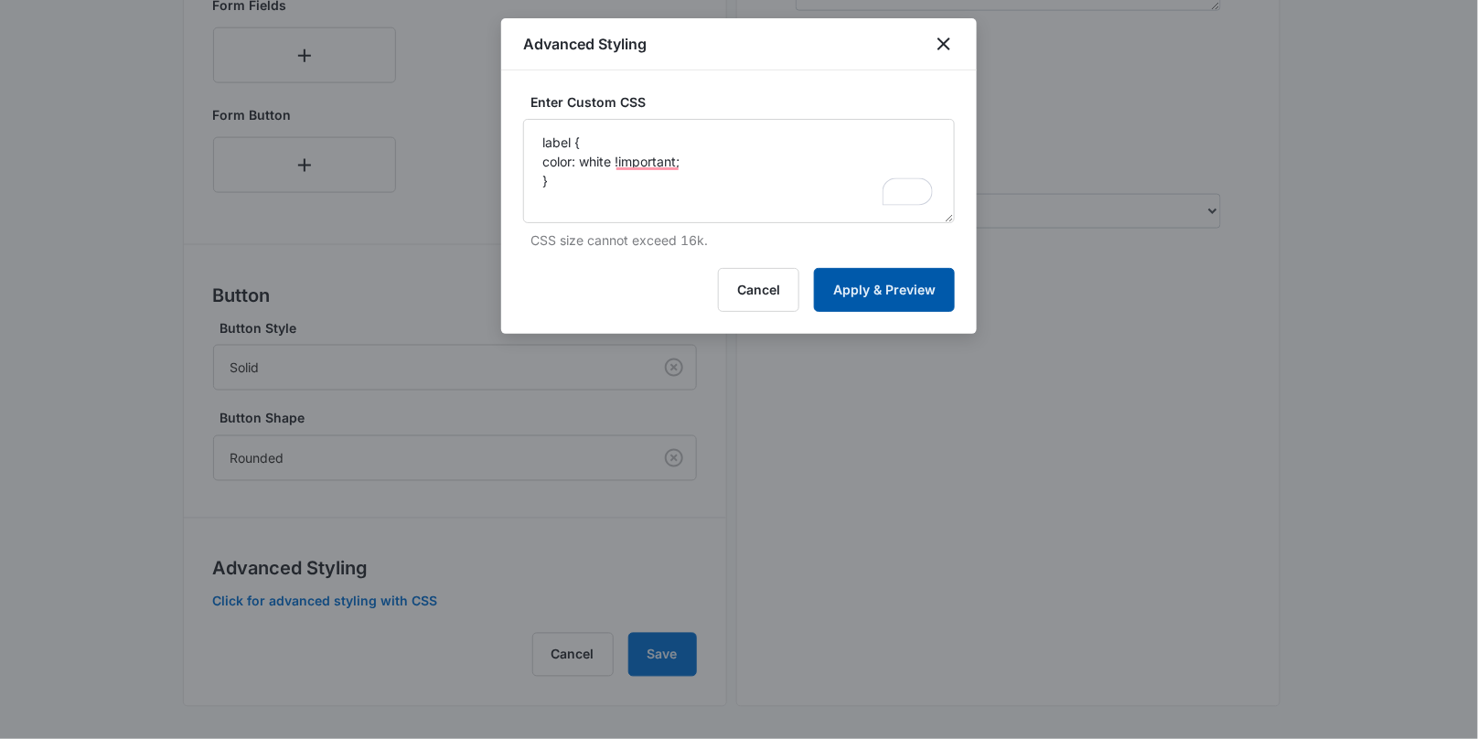
click at [882, 284] on button "Apply & Preview" at bounding box center [884, 290] width 141 height 44
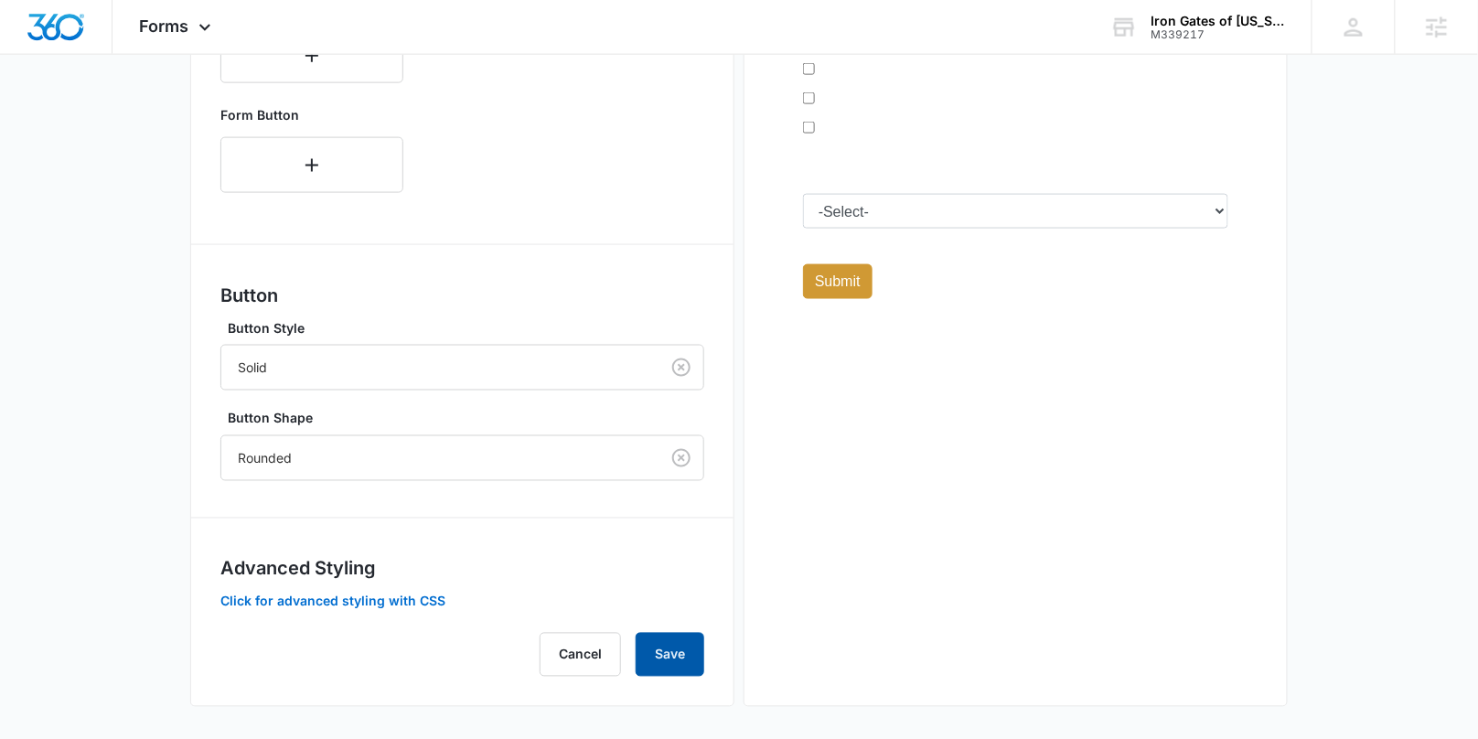
click at [696, 645] on button "Save" at bounding box center [670, 655] width 69 height 44
click at [688, 646] on button "Save" at bounding box center [670, 655] width 69 height 44
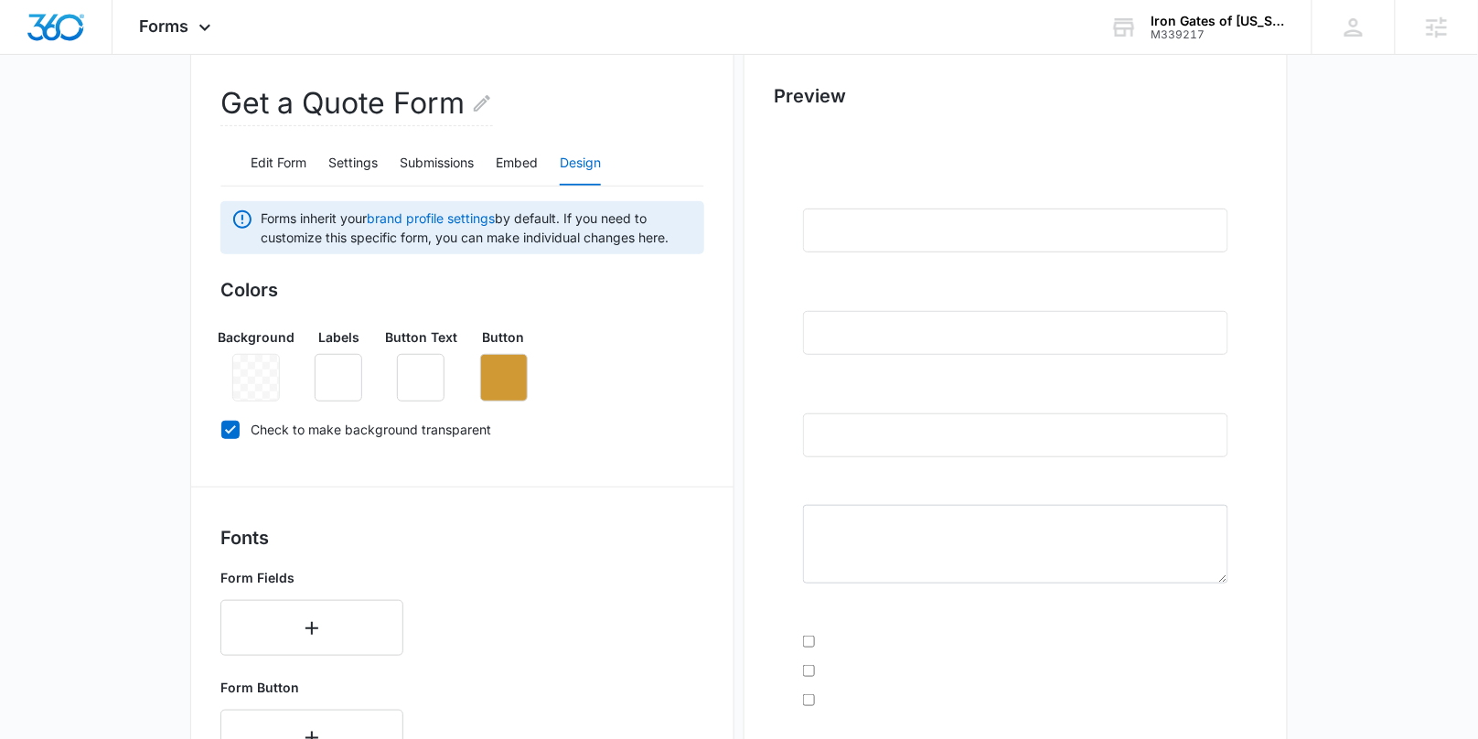
scroll to position [0, 0]
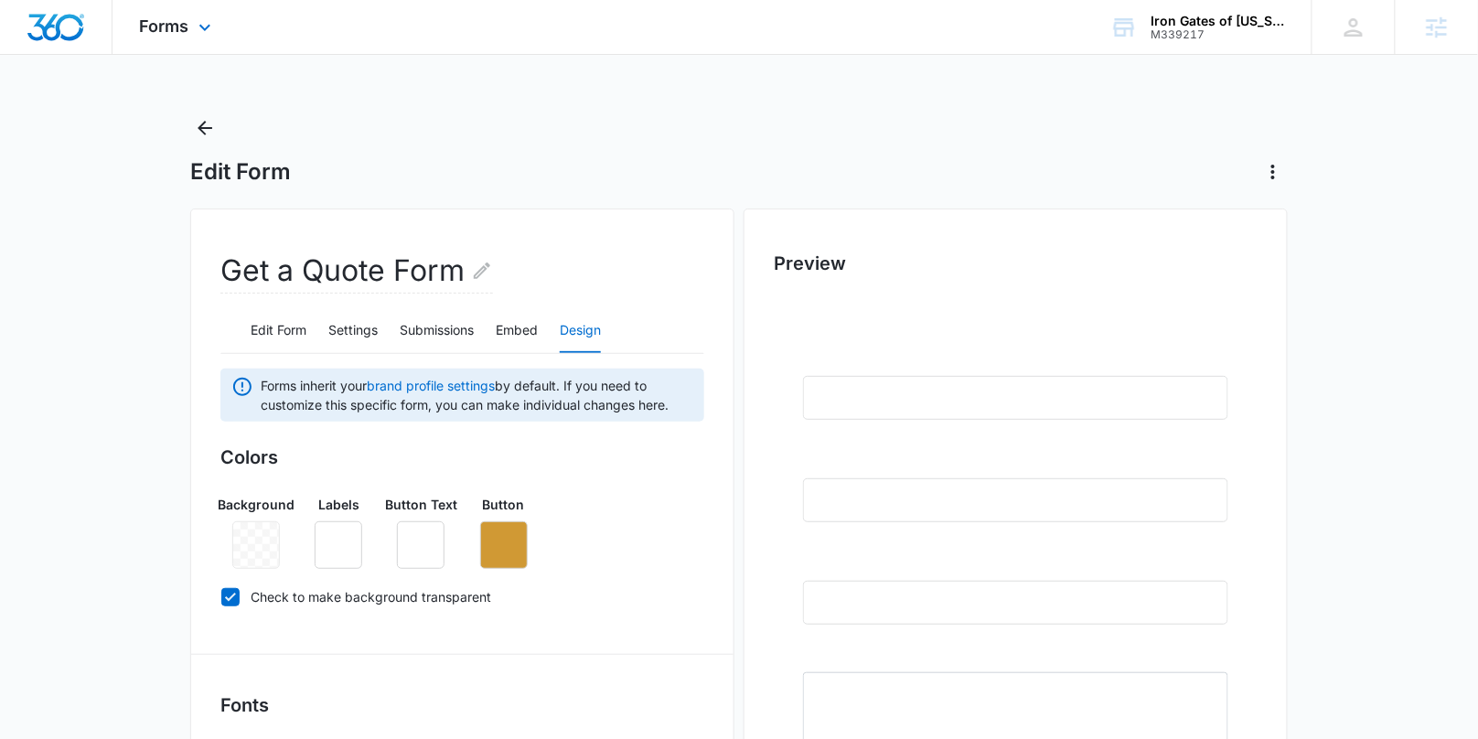
click at [190, 29] on div "Forms Apps Reputation Websites Forms CRM Email Social Content Ads Intelligence …" at bounding box center [177, 27] width 131 height 54
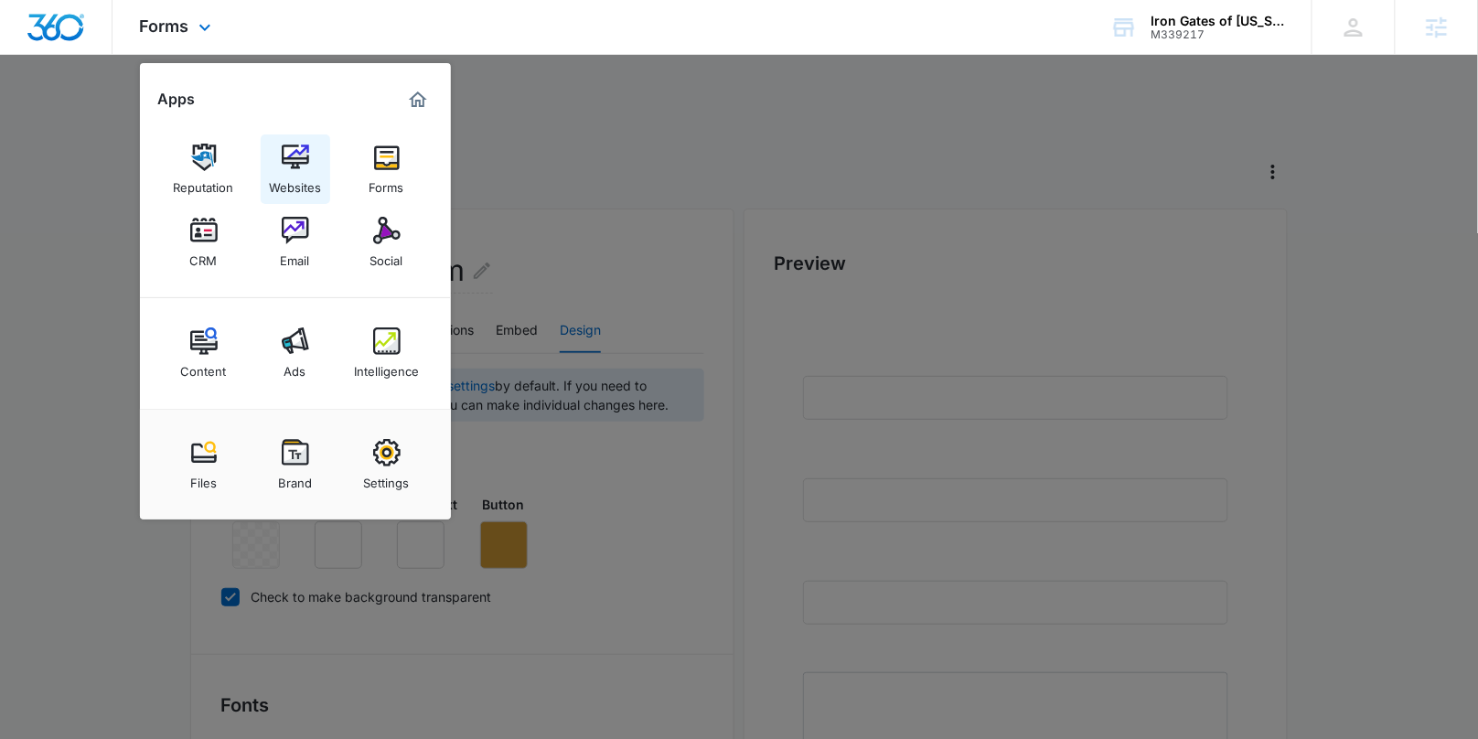
click at [301, 181] on div "Websites" at bounding box center [295, 183] width 52 height 24
